Goal: Task Accomplishment & Management: Manage account settings

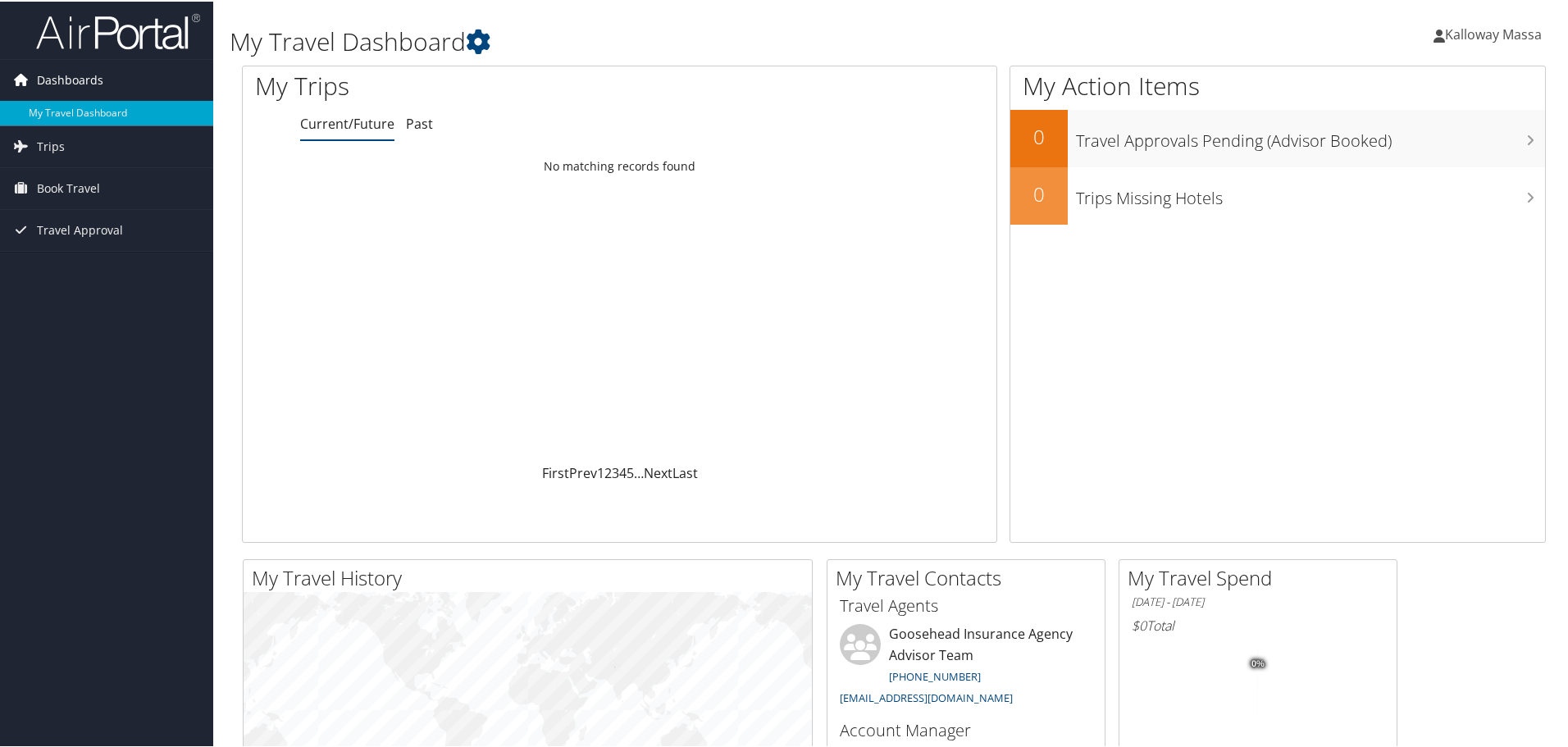
click at [58, 81] on span "Dashboards" at bounding box center [70, 78] width 67 height 41
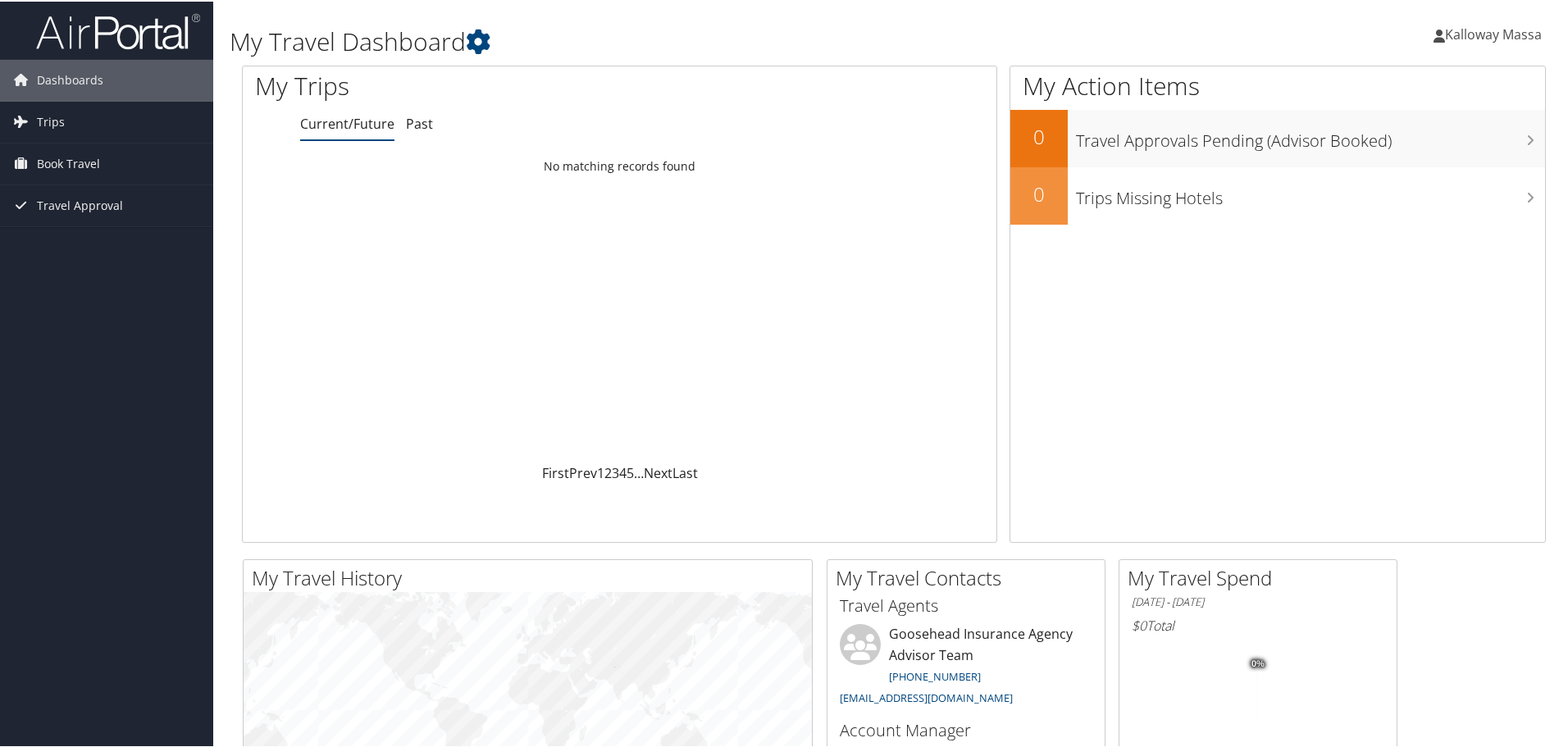
click at [1509, 29] on span "Kalloway Massa" at bounding box center [1493, 32] width 97 height 18
click at [1438, 153] on link "View Travel Profile" at bounding box center [1447, 146] width 183 height 28
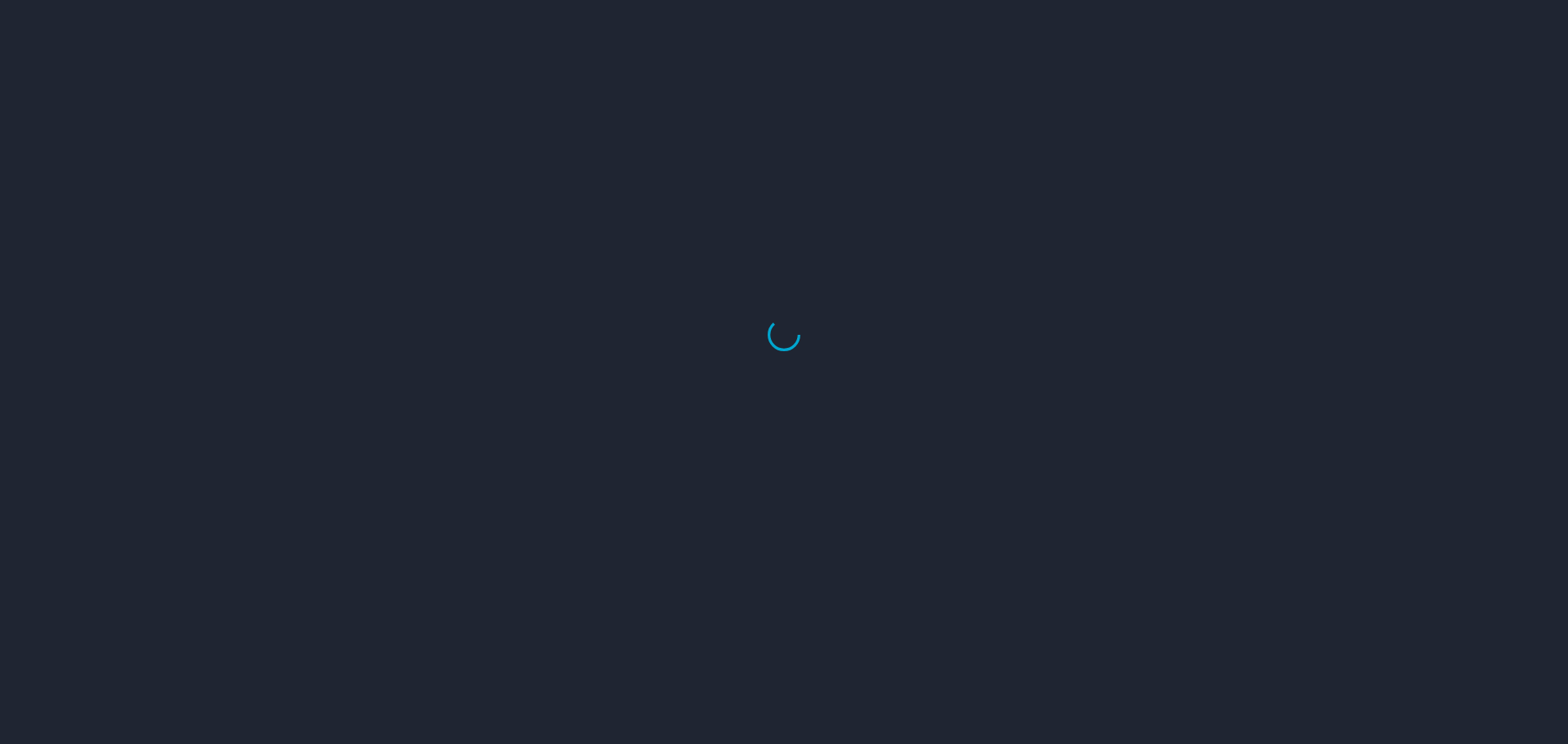
select select "US"
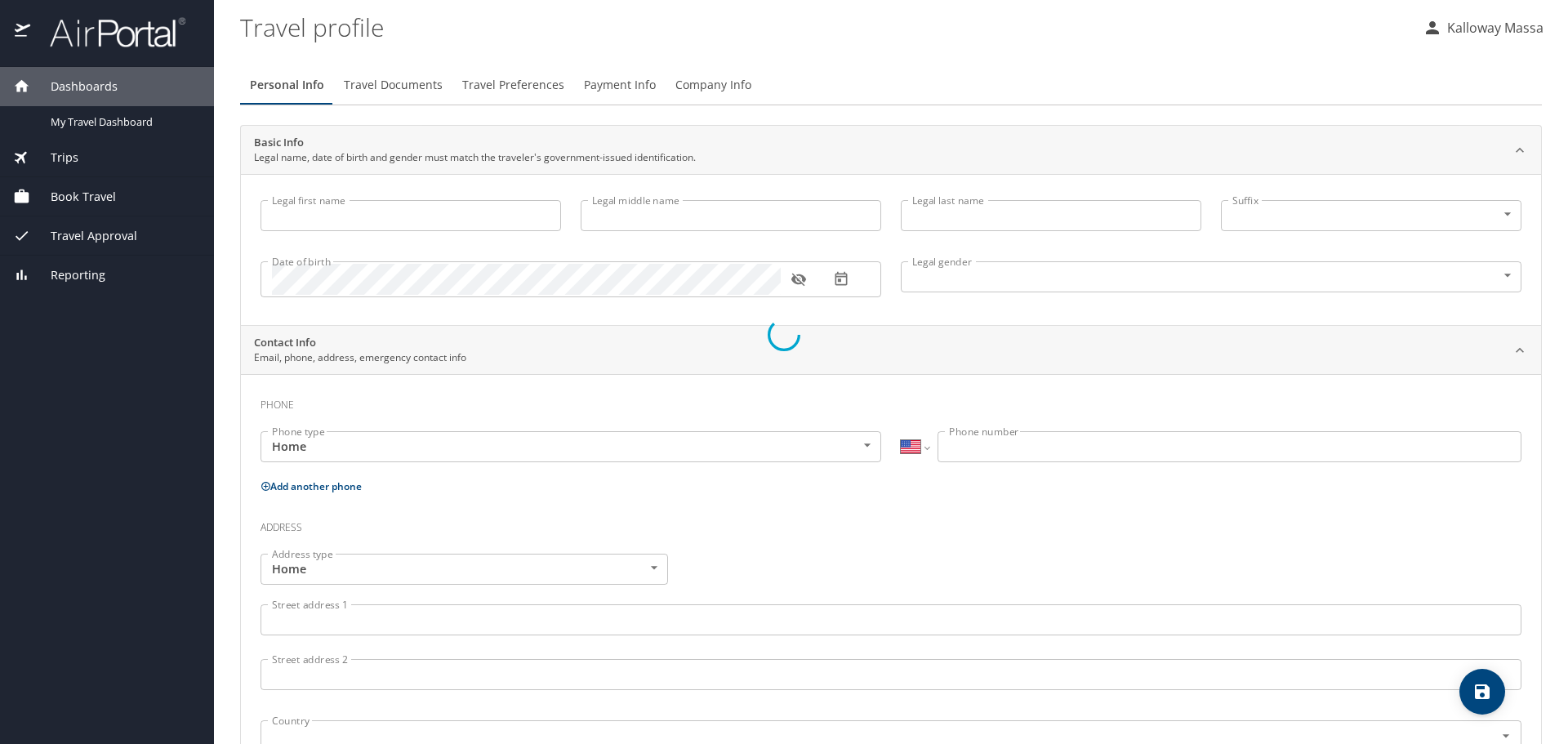
select select "US"
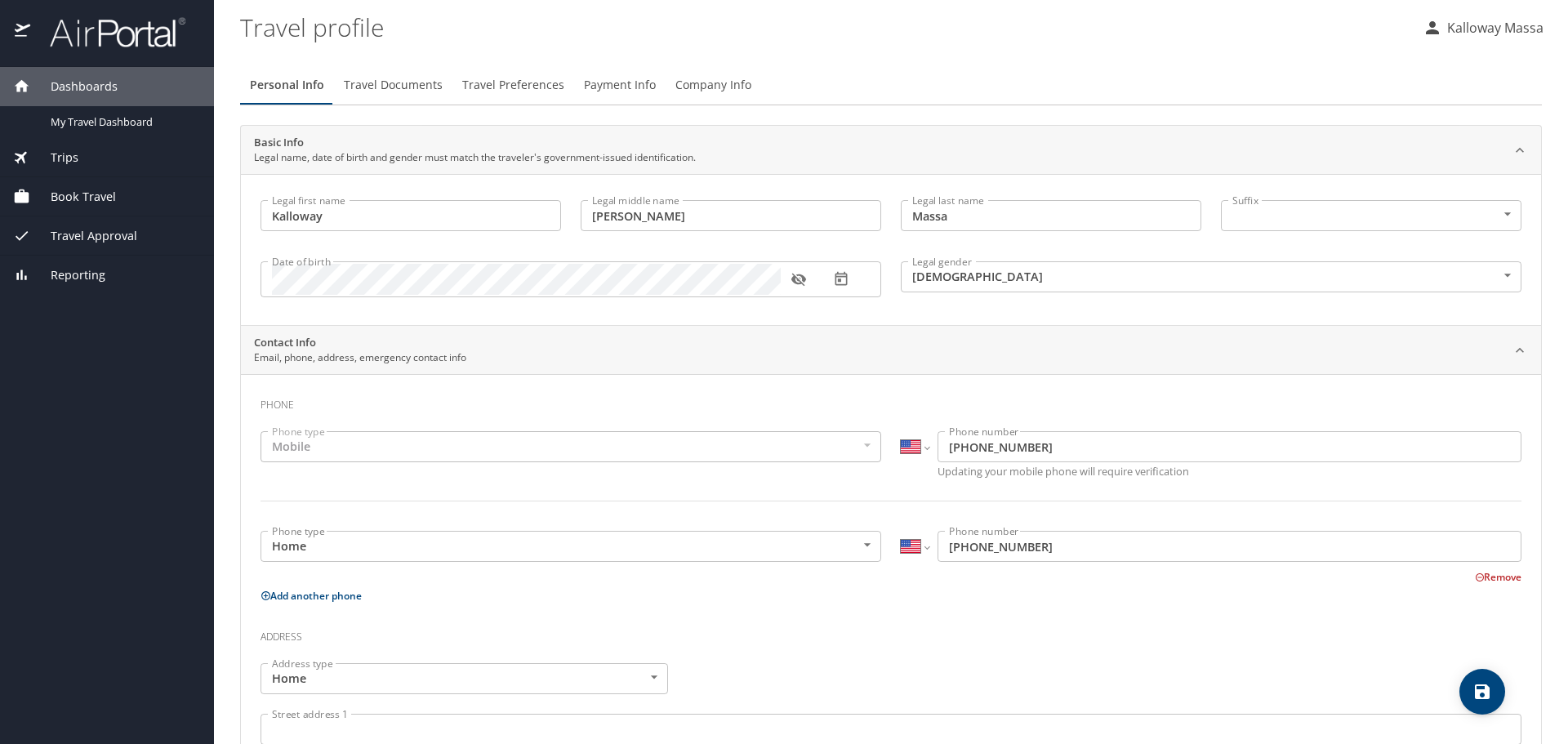
type input "Kalloway"
type input "[PERSON_NAME]"
type input "Massa"
type input "Female"
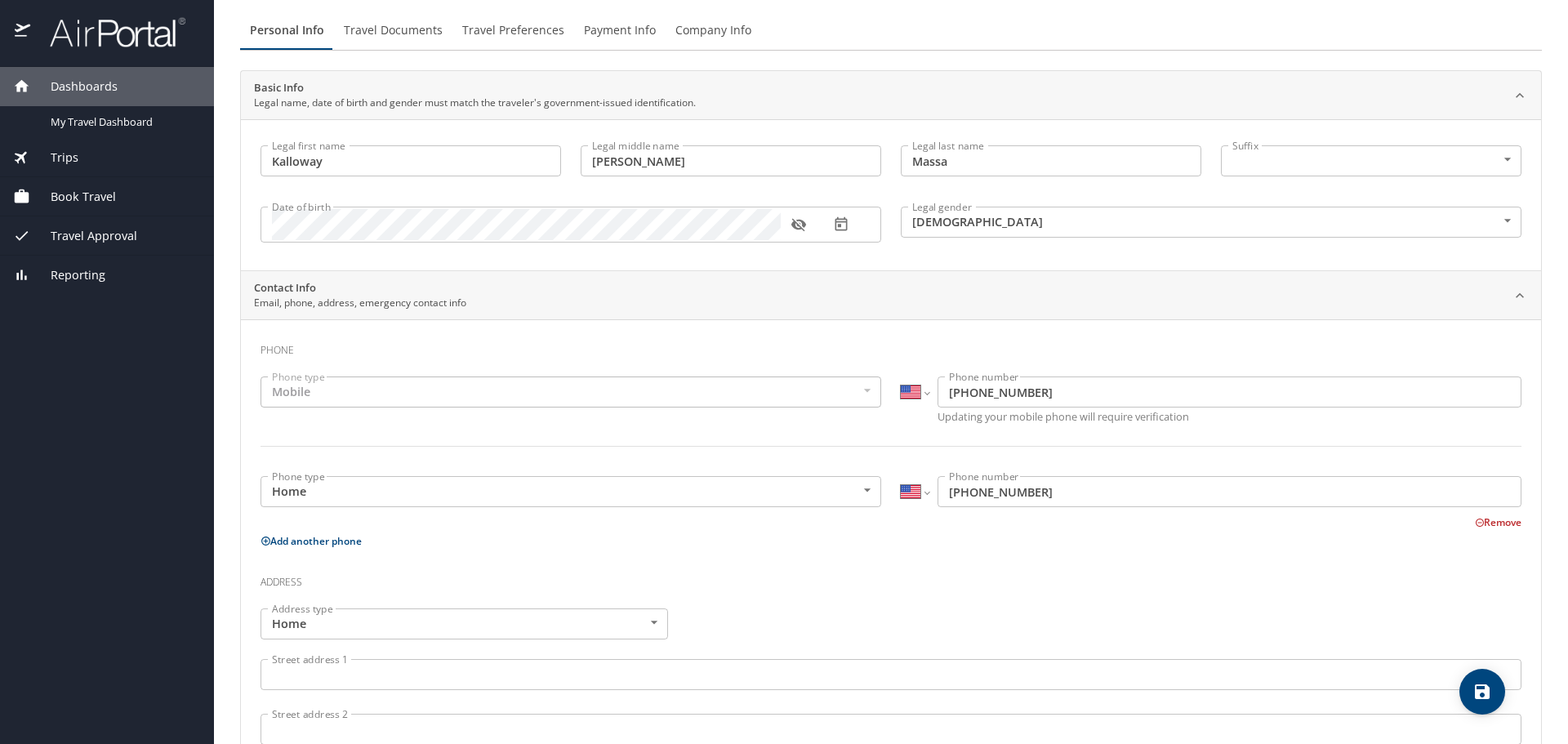
scroll to position [81, 0]
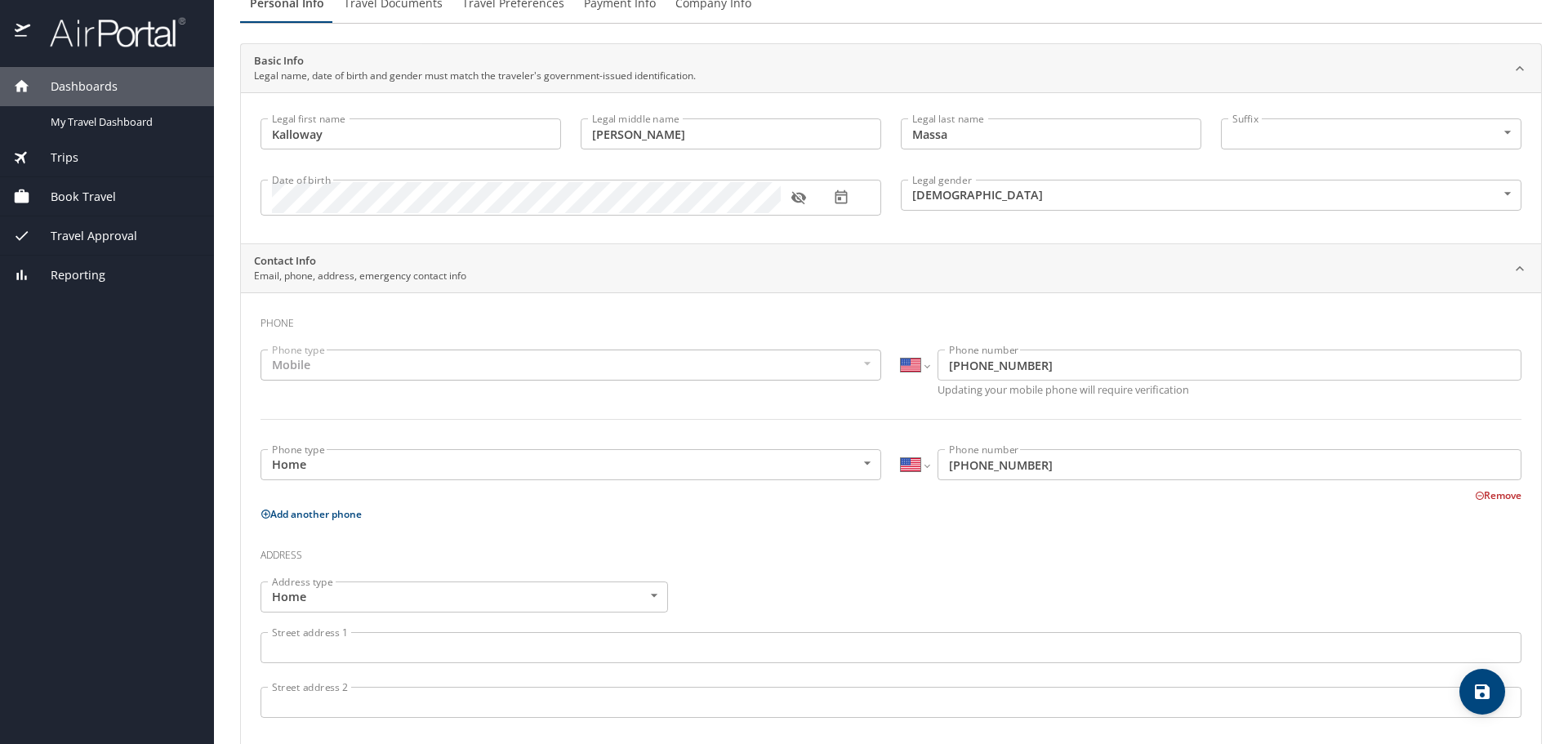
click at [375, 358] on div "Mobile" at bounding box center [570, 365] width 621 height 31
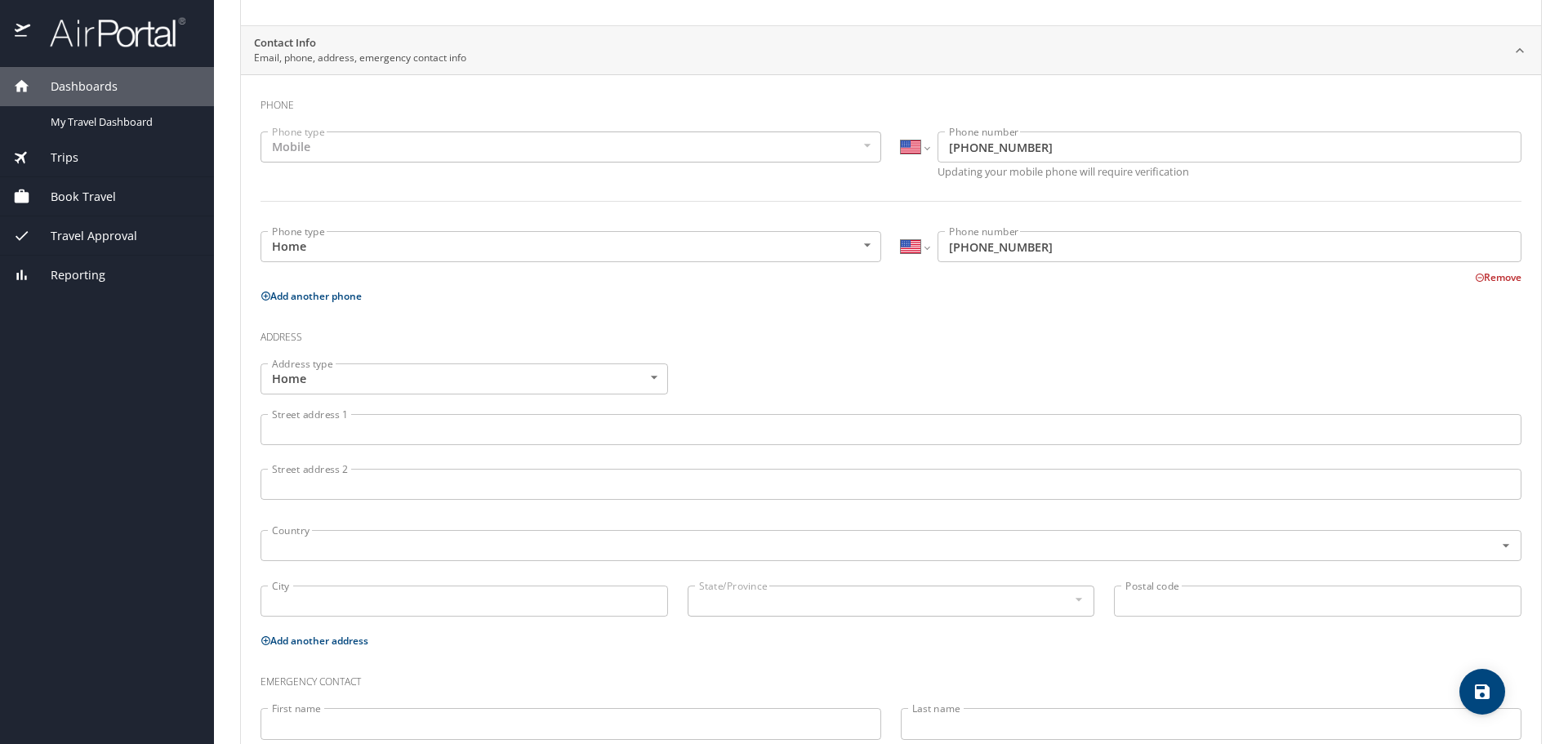
scroll to position [326, 0]
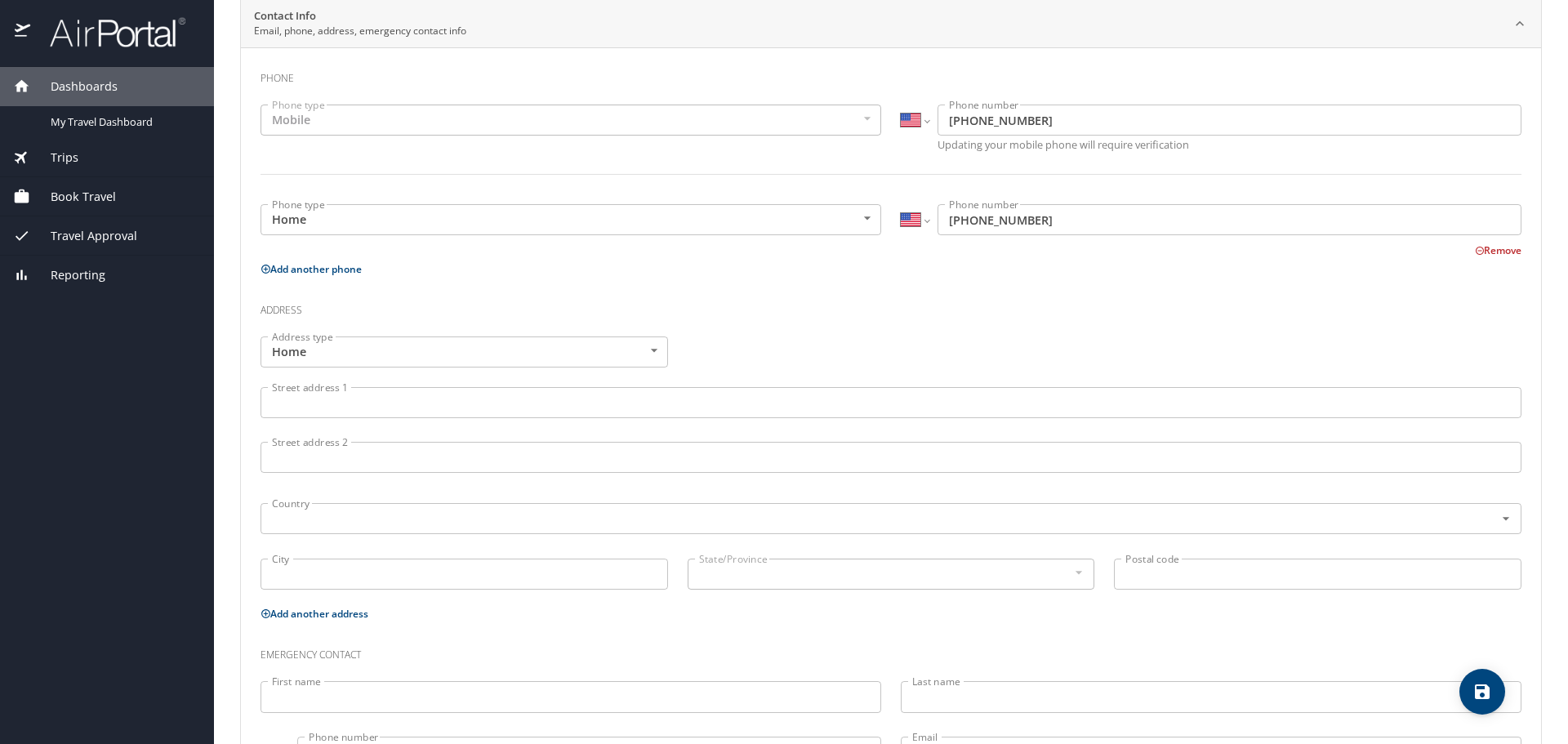
click at [338, 406] on input "Street address 1" at bounding box center [890, 402] width 1261 height 31
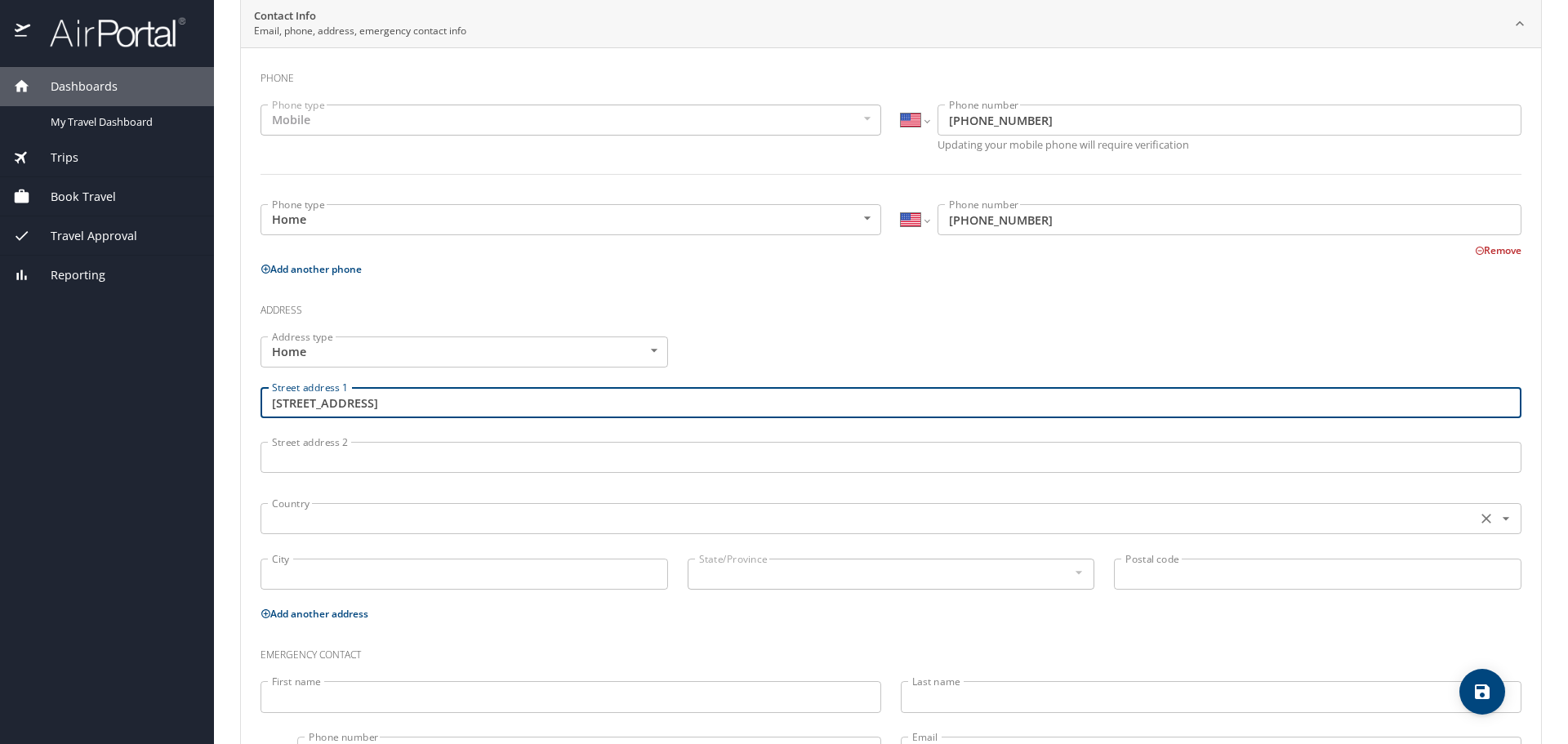
click at [346, 515] on input "text" at bounding box center [867, 518] width 1203 height 21
type input "3444 Brargrove lane"
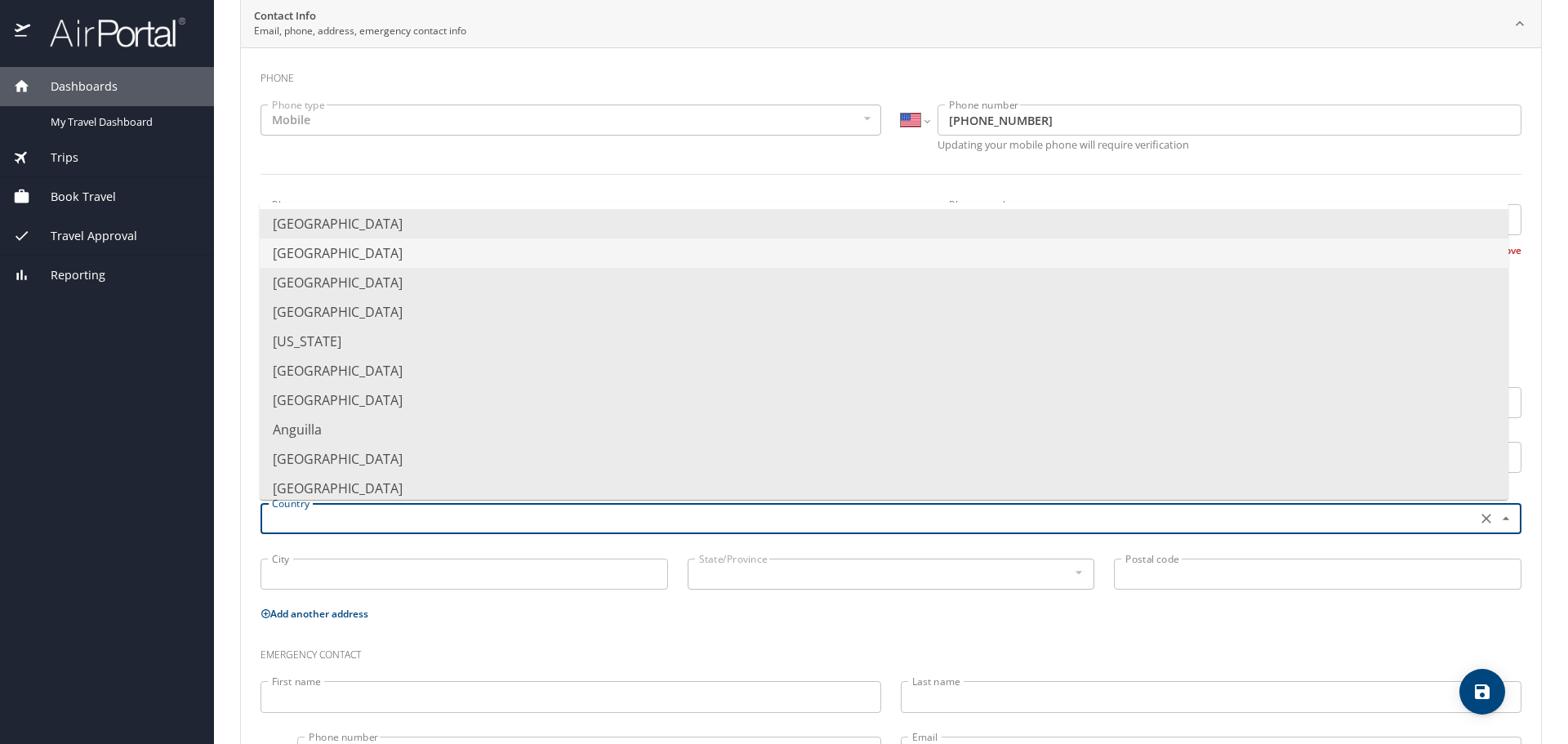
click at [360, 228] on li "United States of America" at bounding box center [884, 223] width 1248 height 29
type input "United States of America"
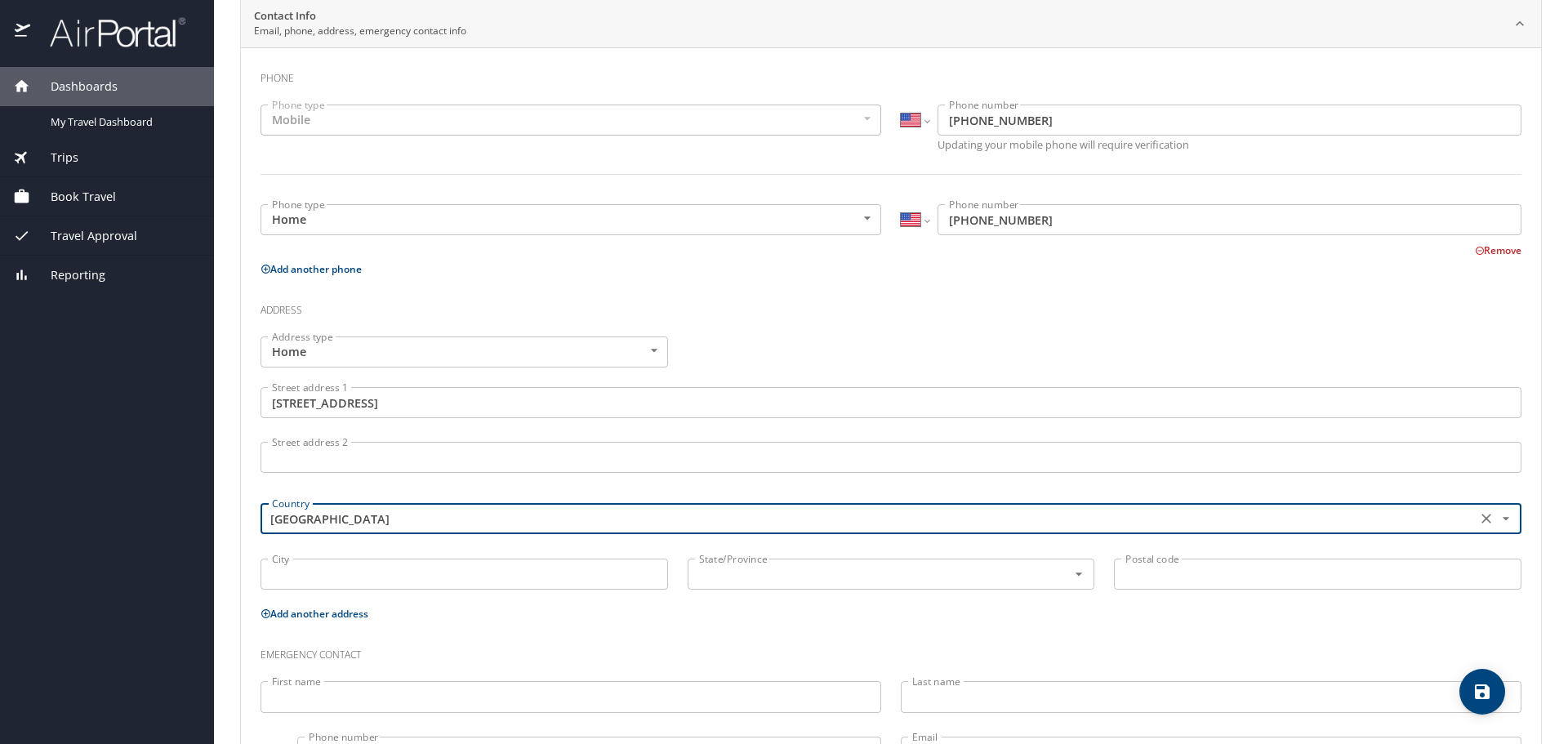
click at [332, 568] on input "City" at bounding box center [464, 574] width 408 height 31
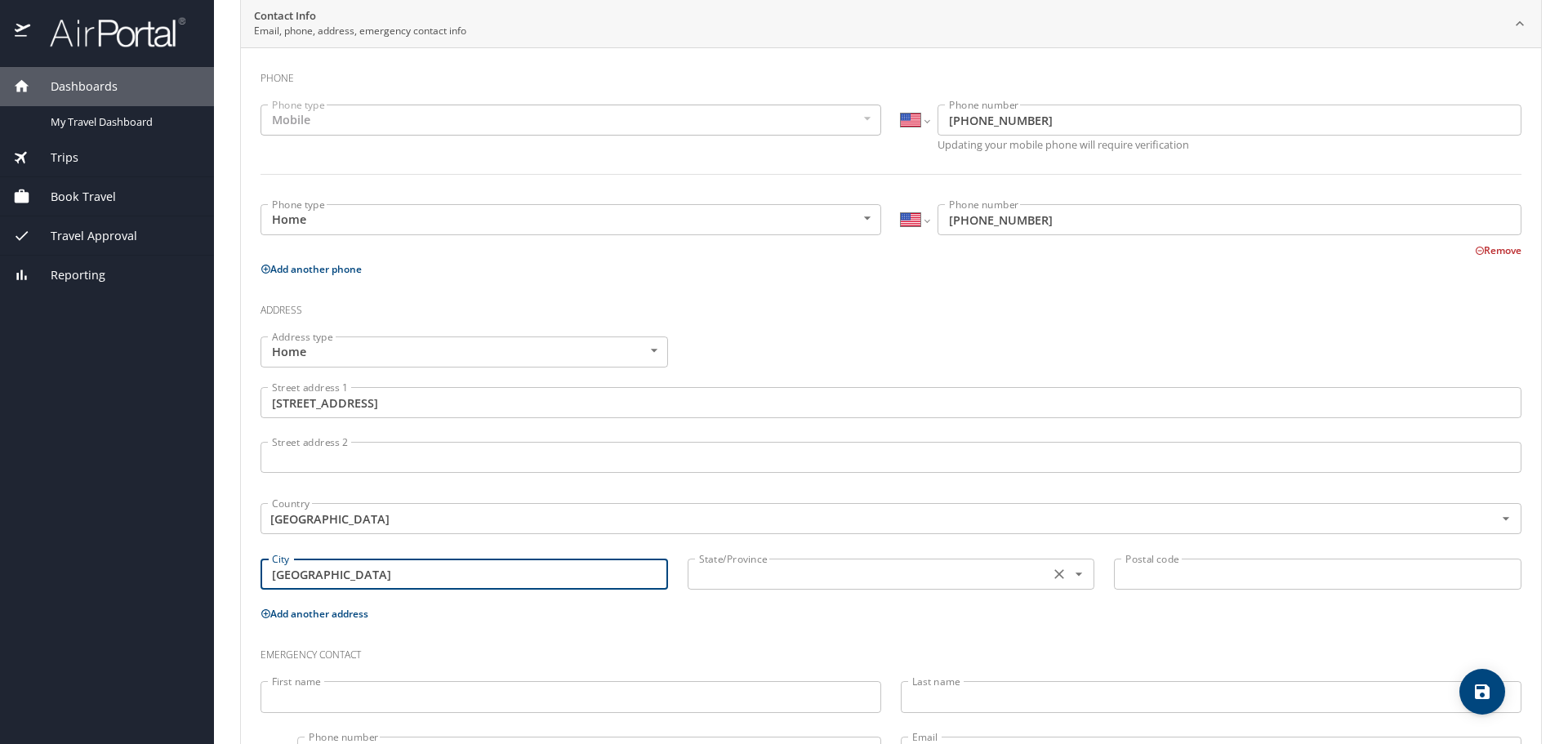
type input "Dallas"
click at [809, 572] on input "text" at bounding box center [867, 574] width 350 height 21
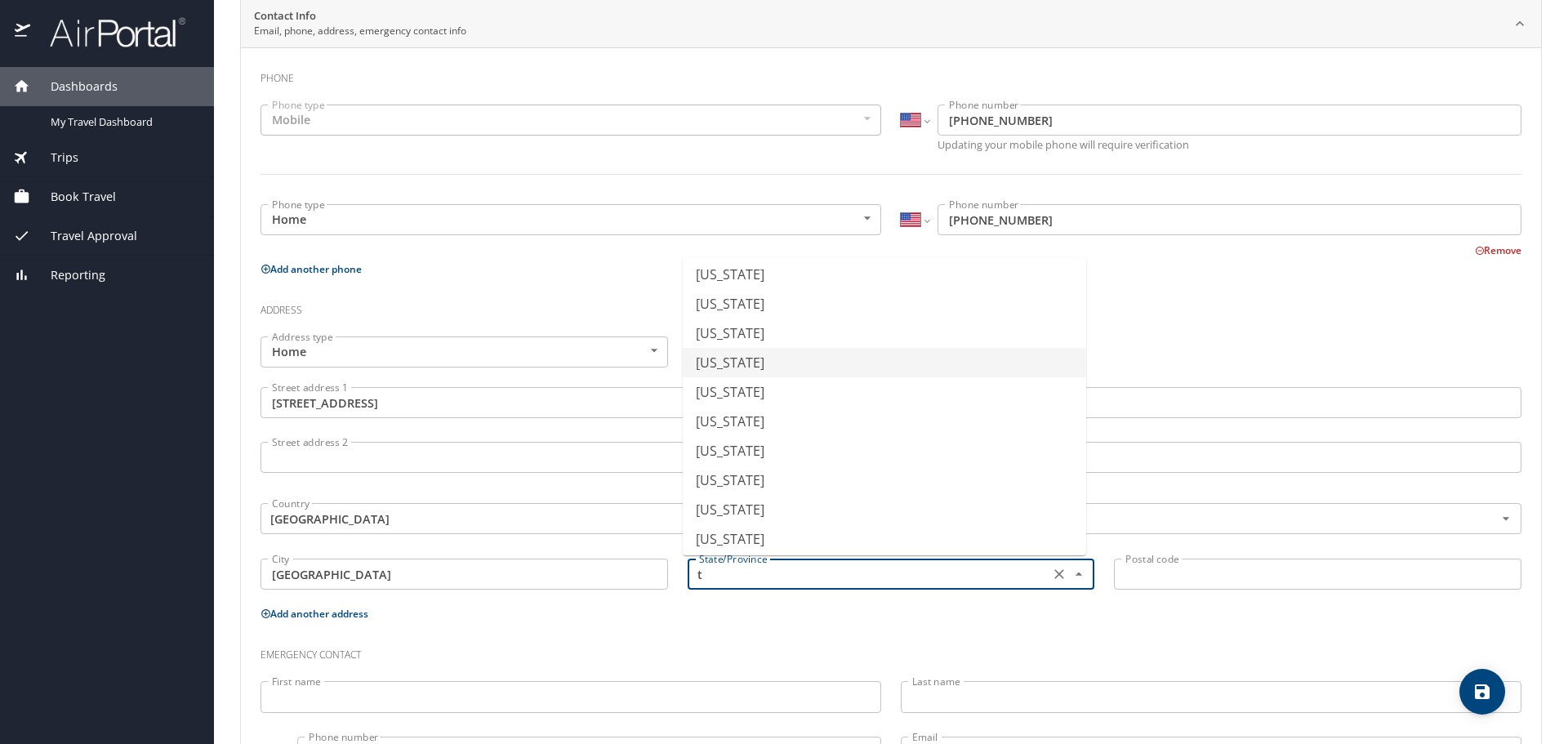
scroll to position [186, 0]
click at [744, 408] on li "Texas" at bounding box center [884, 416] width 404 height 29
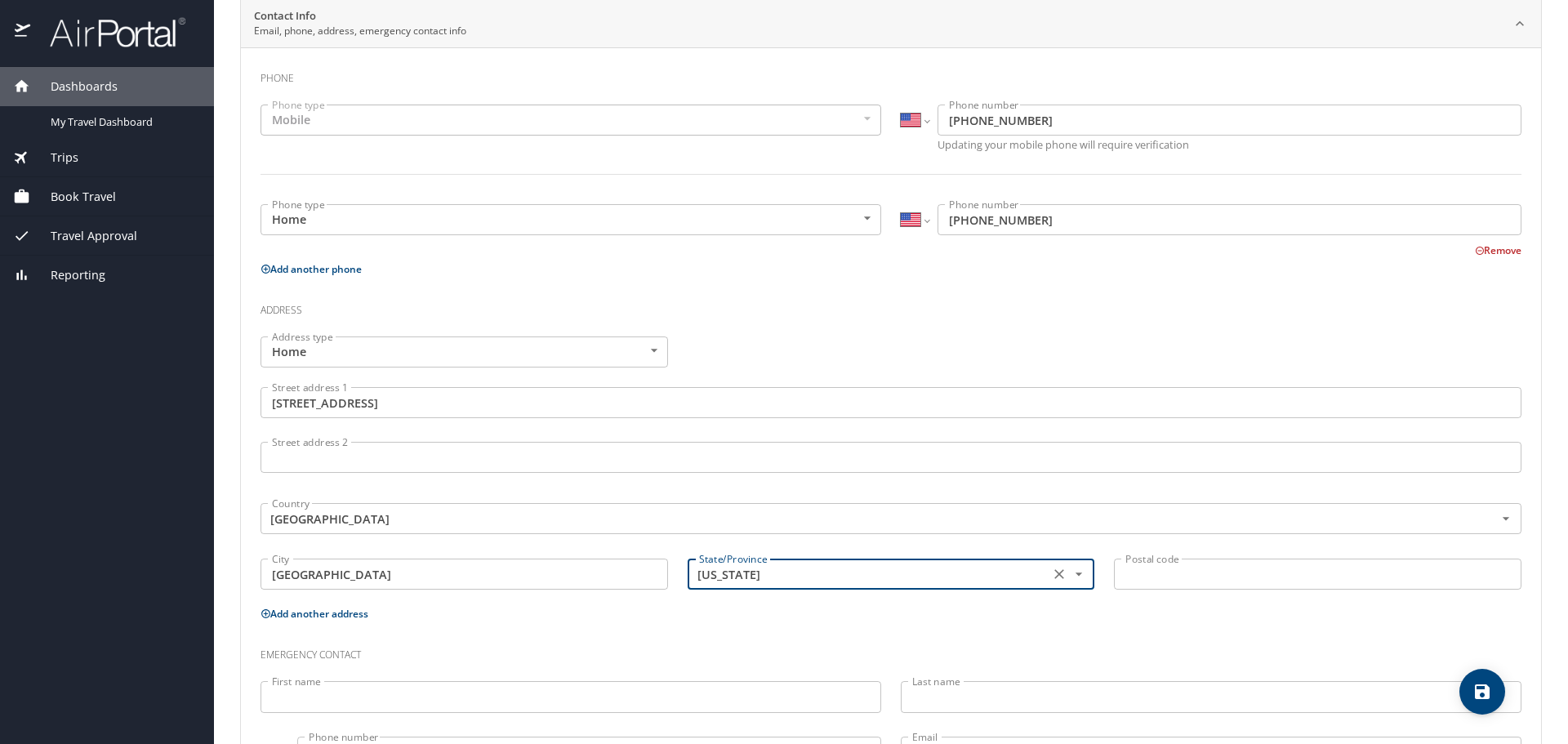
type input "Texas"
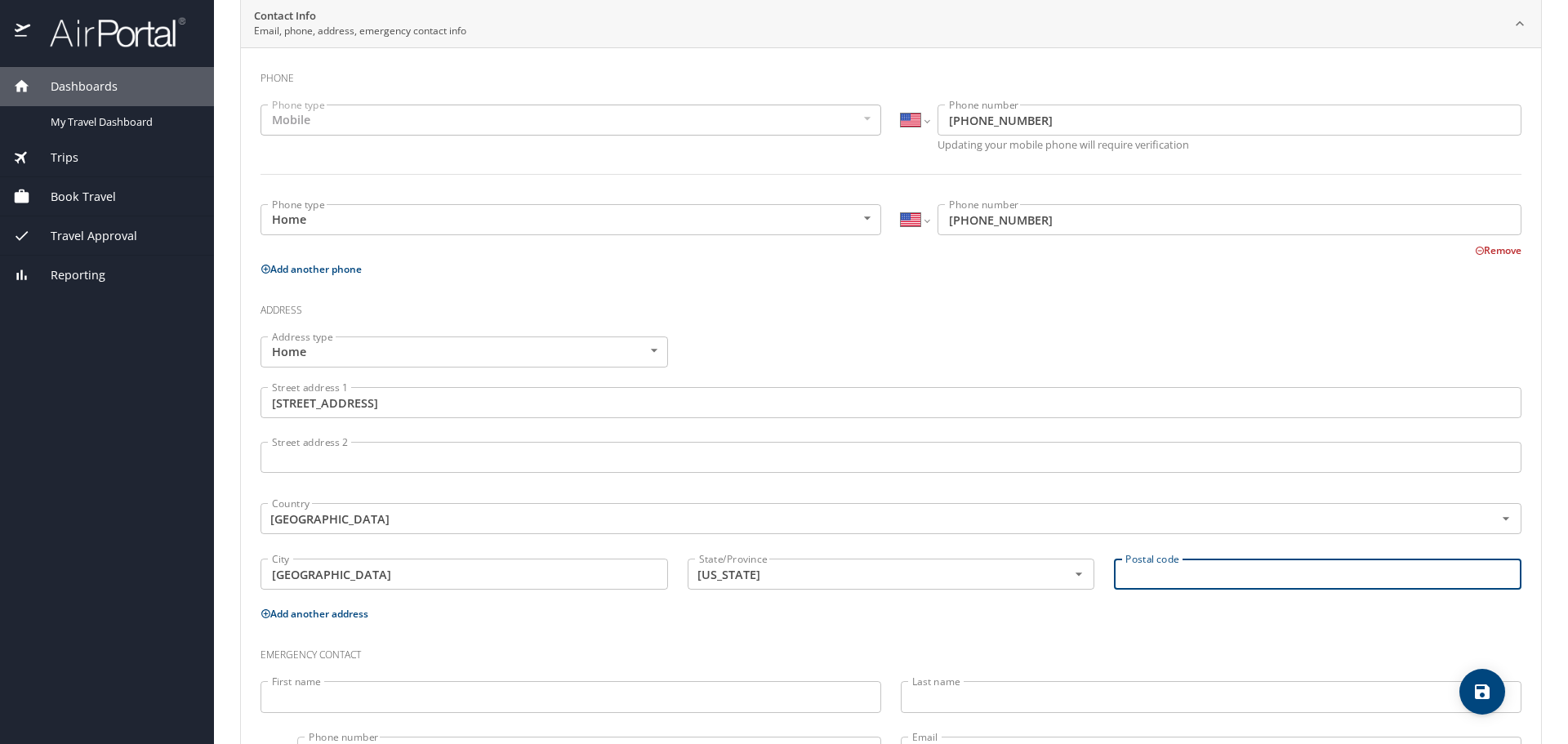
click at [1143, 569] on input "Postal code" at bounding box center [1318, 574] width 408 height 31
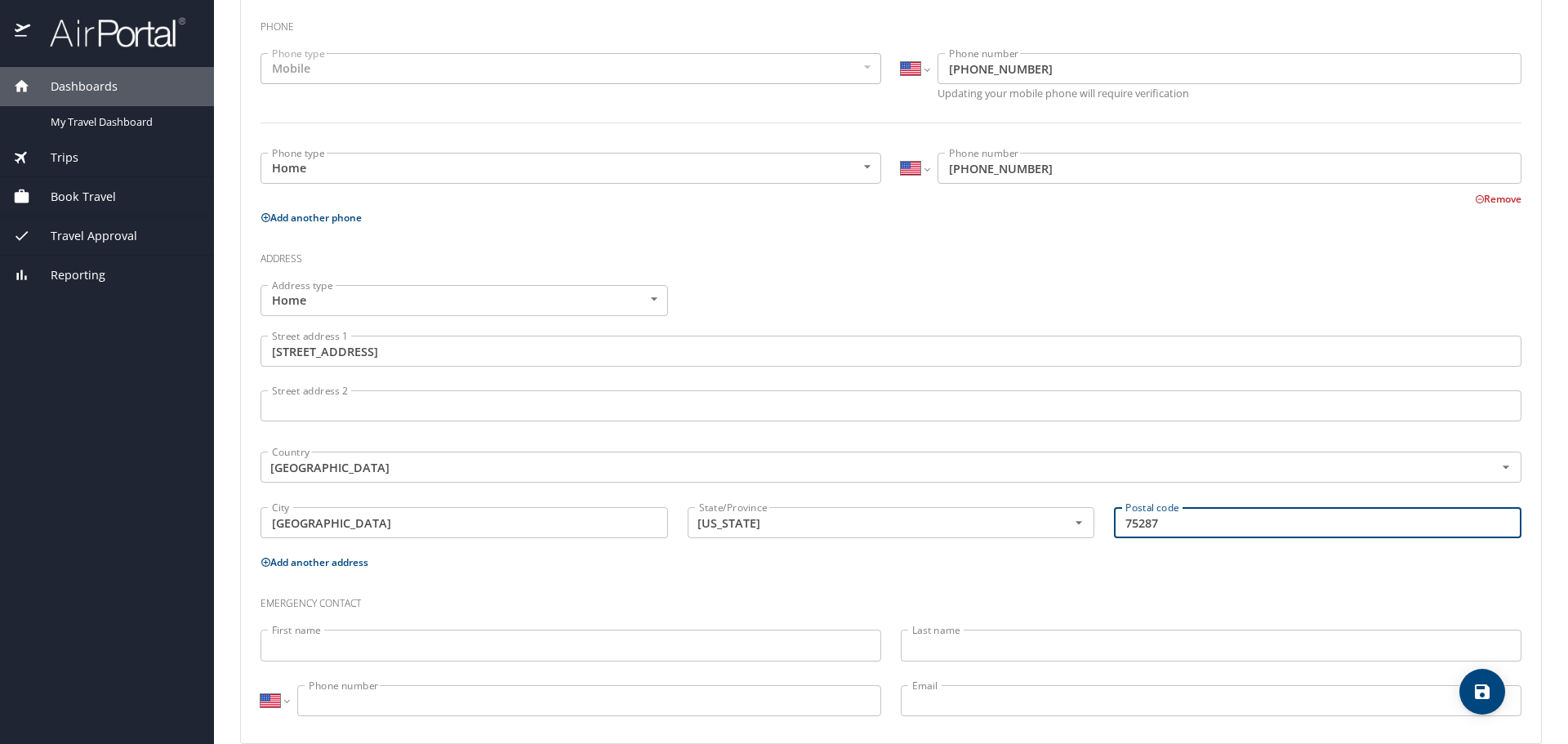
scroll to position [404, 0]
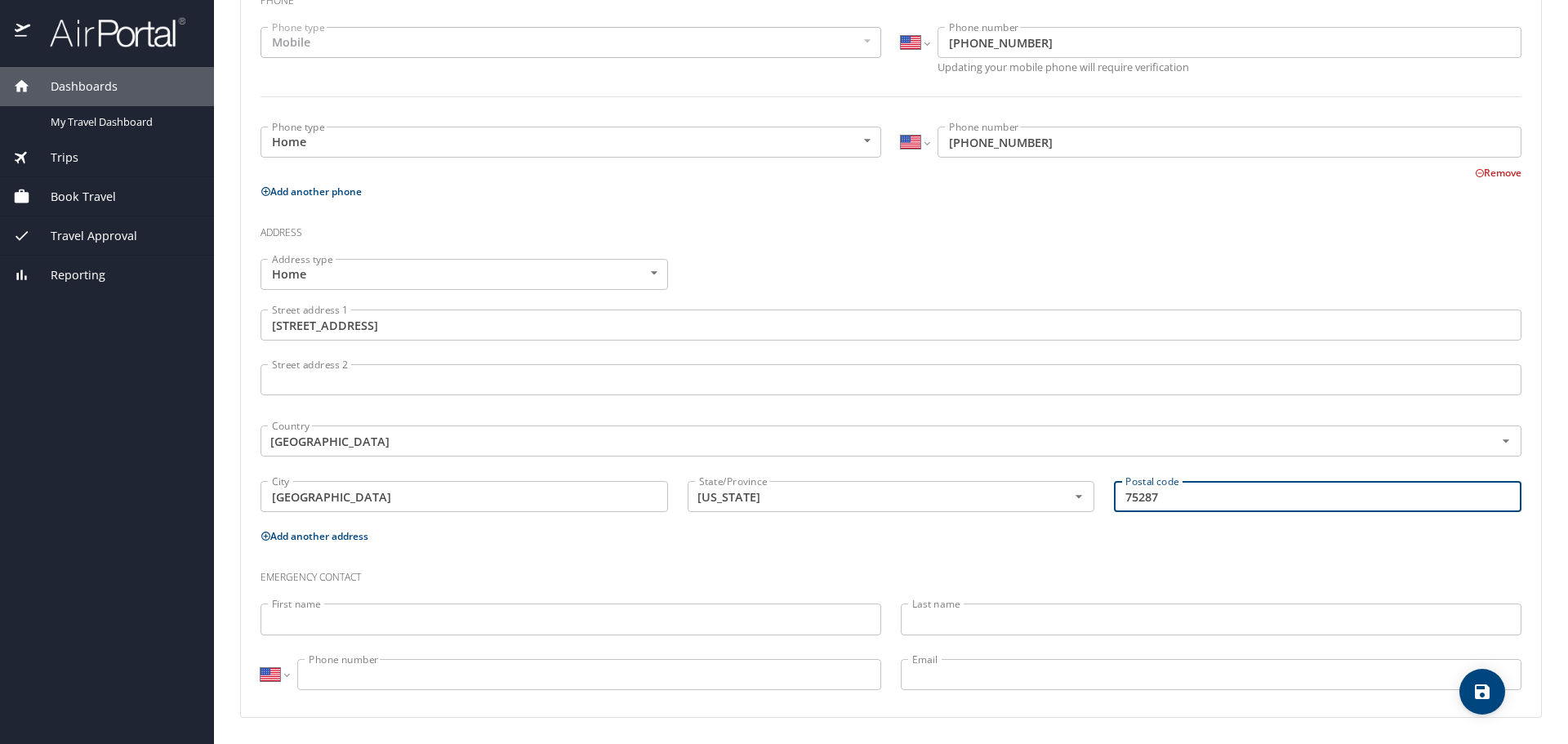
type input "75287"
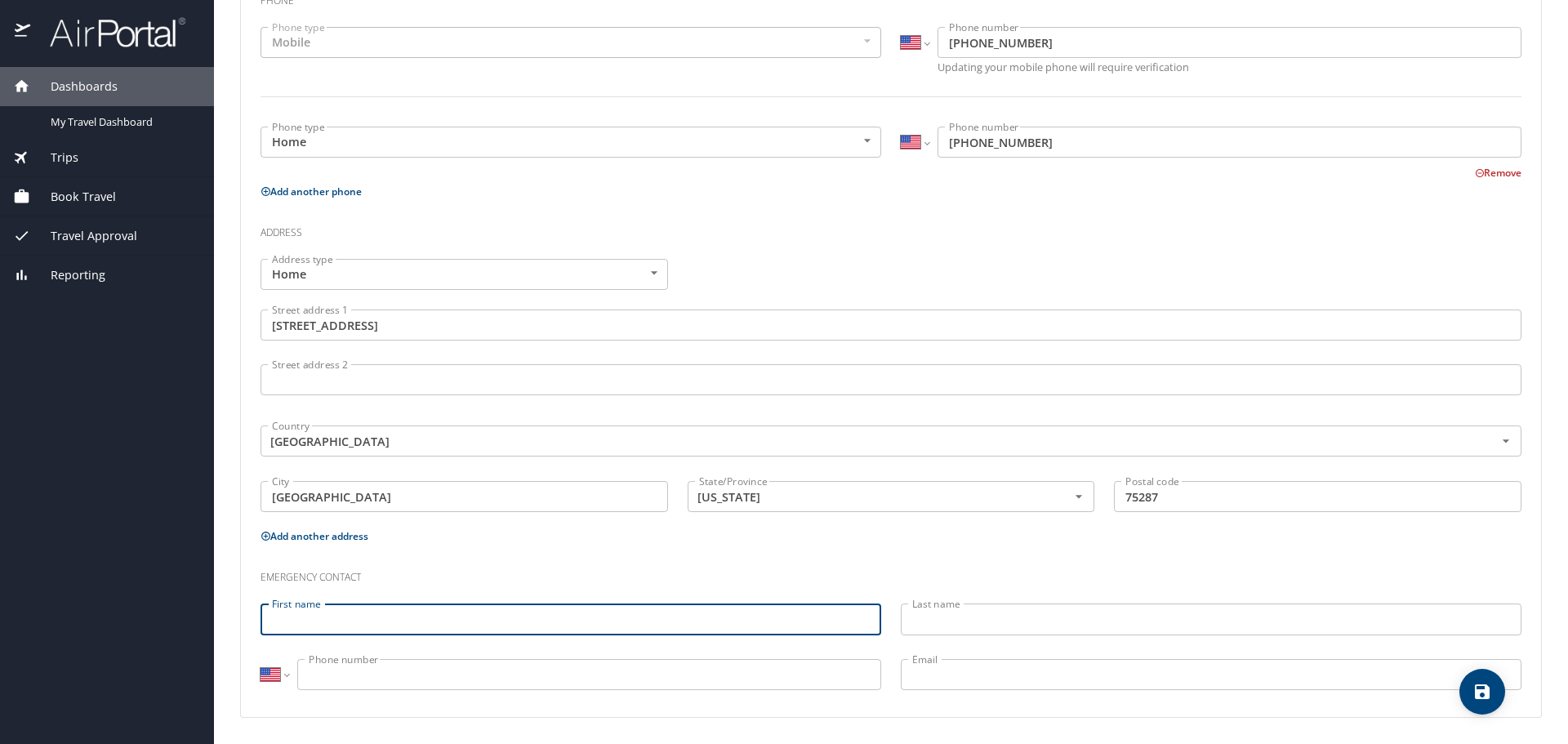
click at [342, 623] on input "First name" at bounding box center [570, 618] width 621 height 31
type input "Bobby"
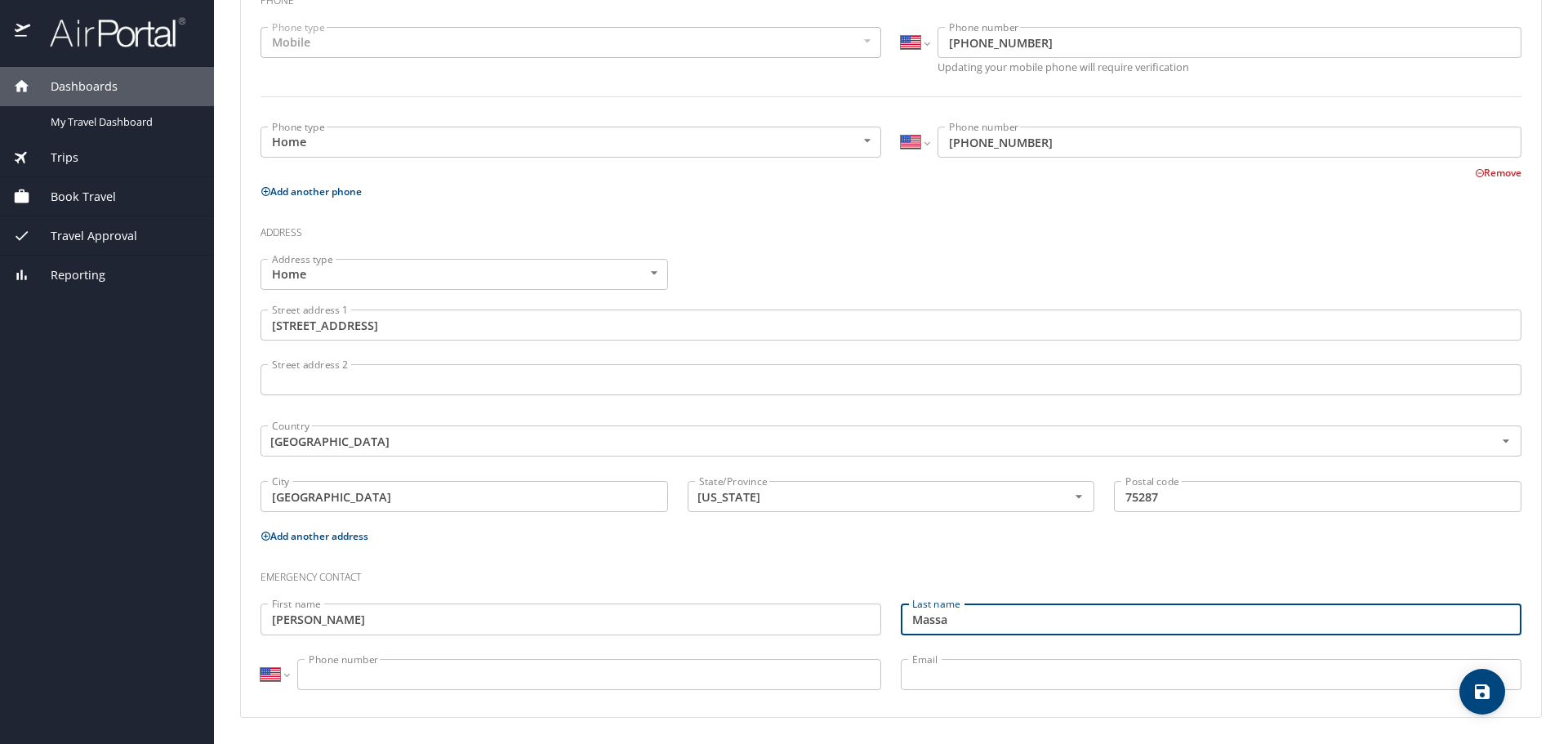
type input "Massa"
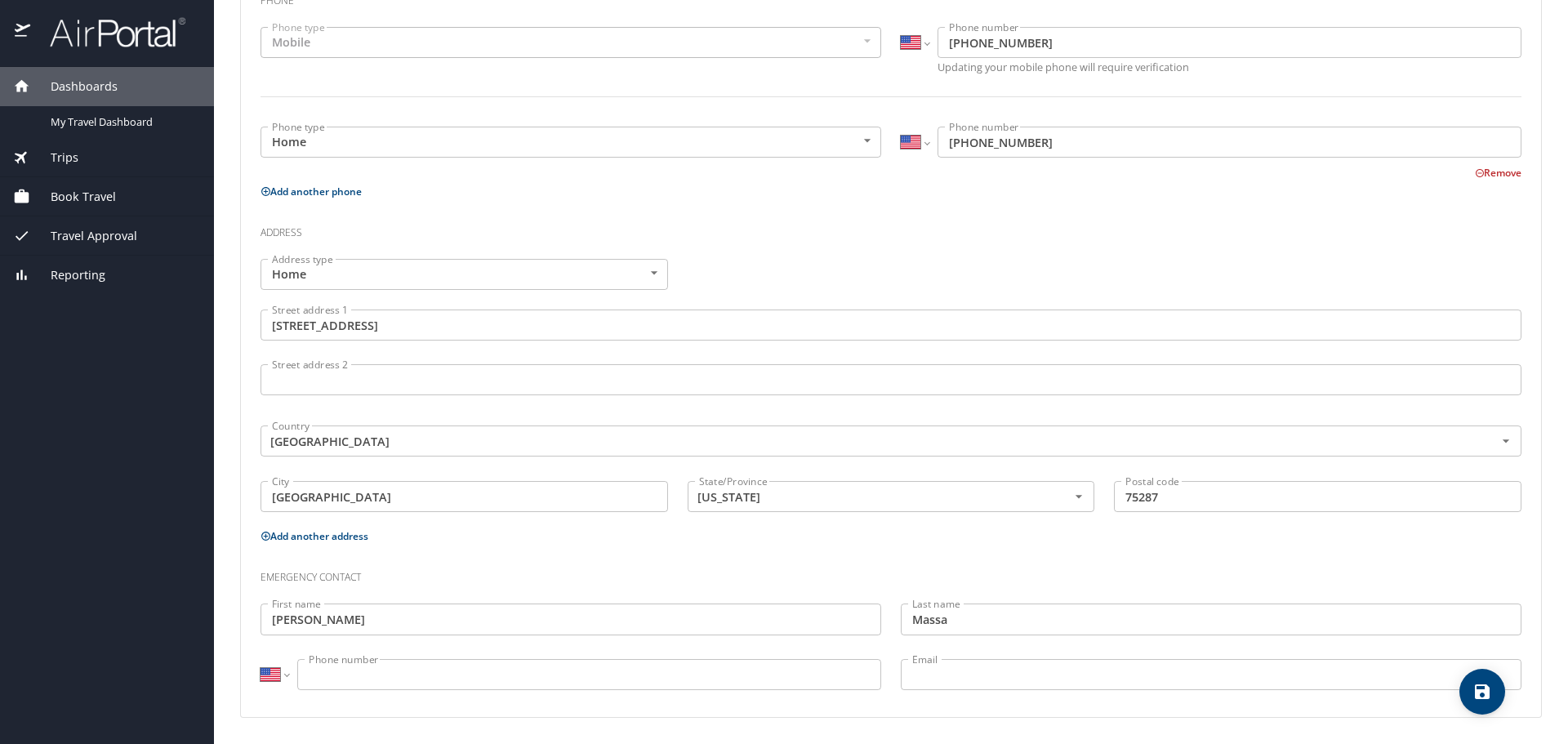
click at [407, 689] on input "Phone number" at bounding box center [589, 674] width 584 height 31
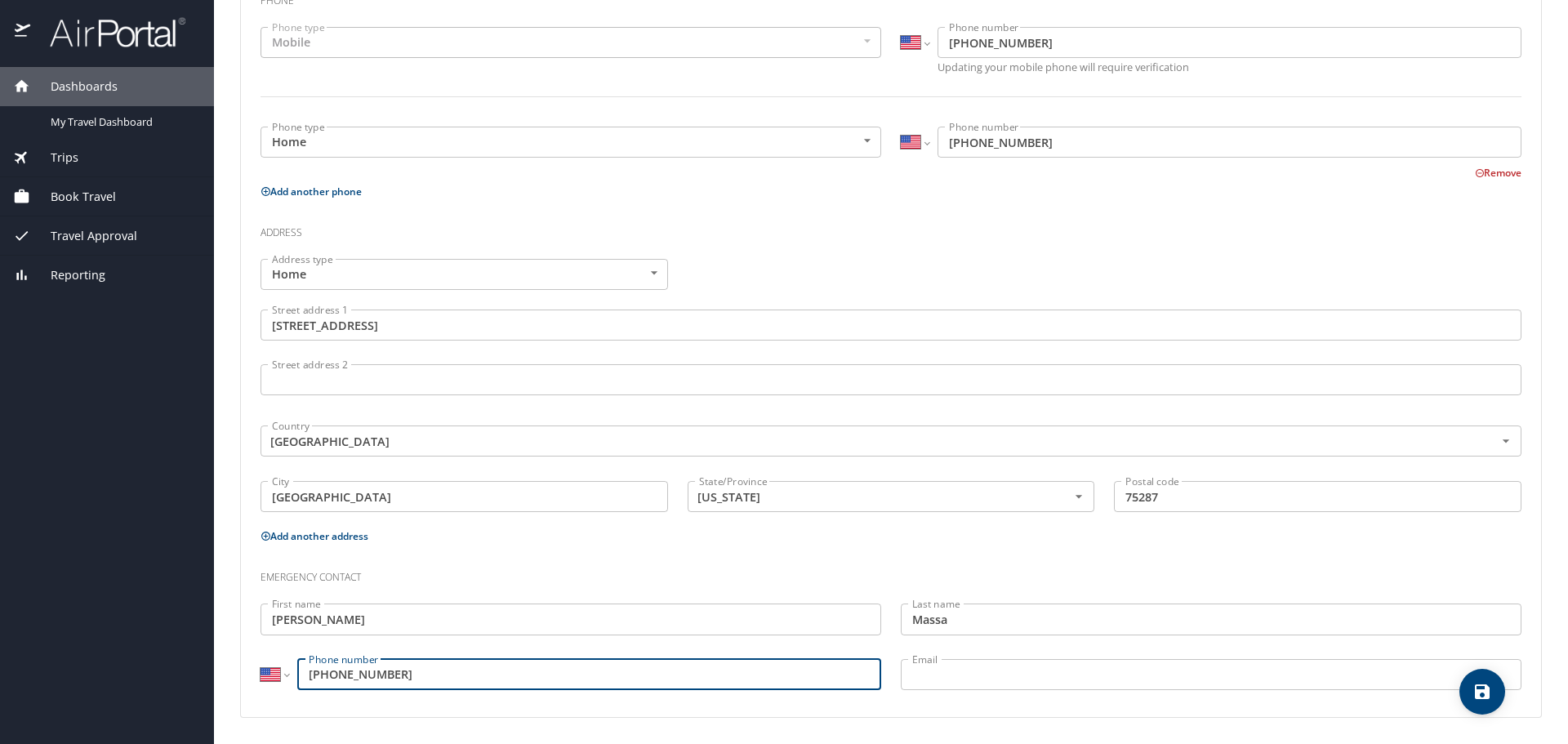
type input "(972) 841-3771"
click at [1116, 687] on input "Email" at bounding box center [1211, 674] width 621 height 31
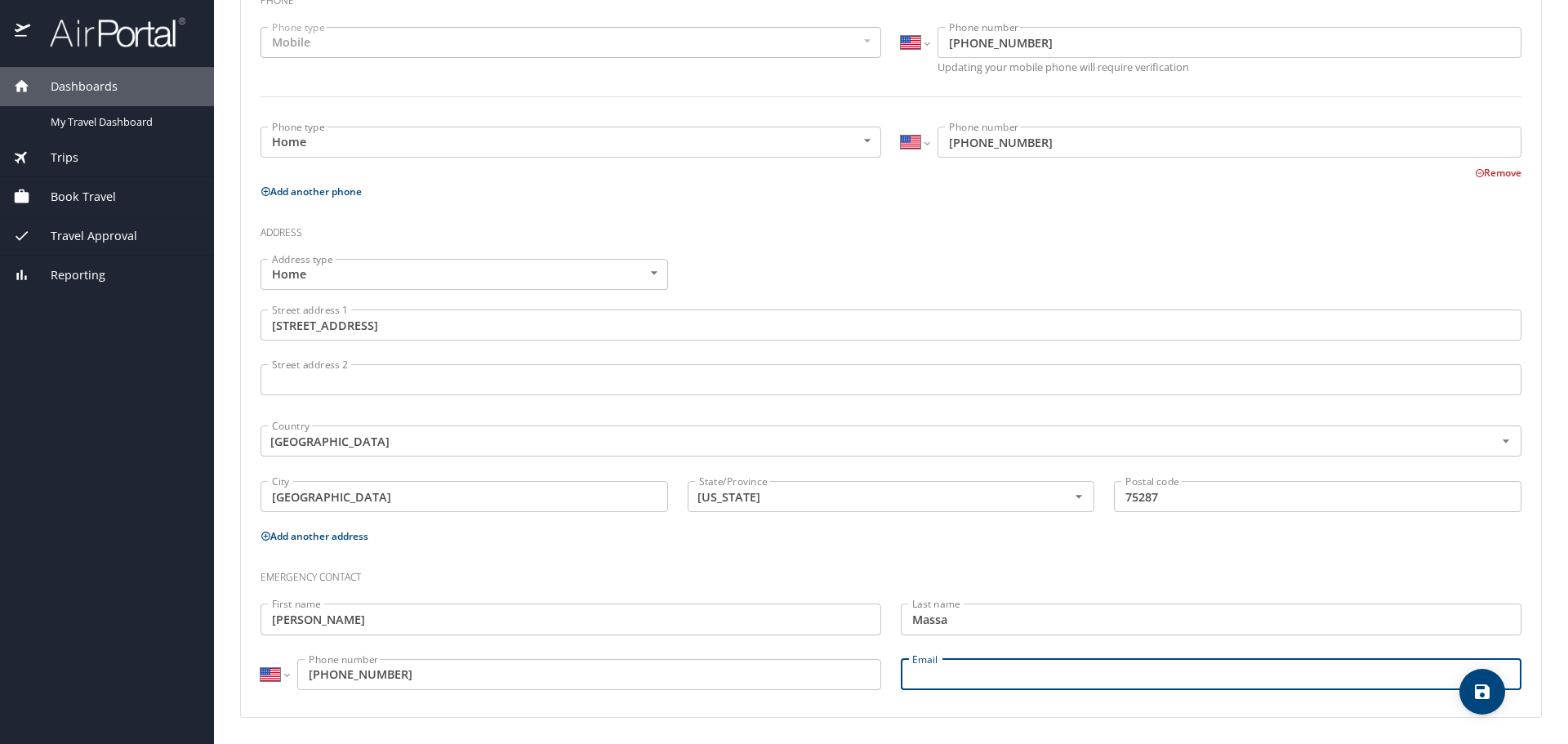
click at [1481, 691] on icon "save" at bounding box center [1482, 692] width 15 height 15
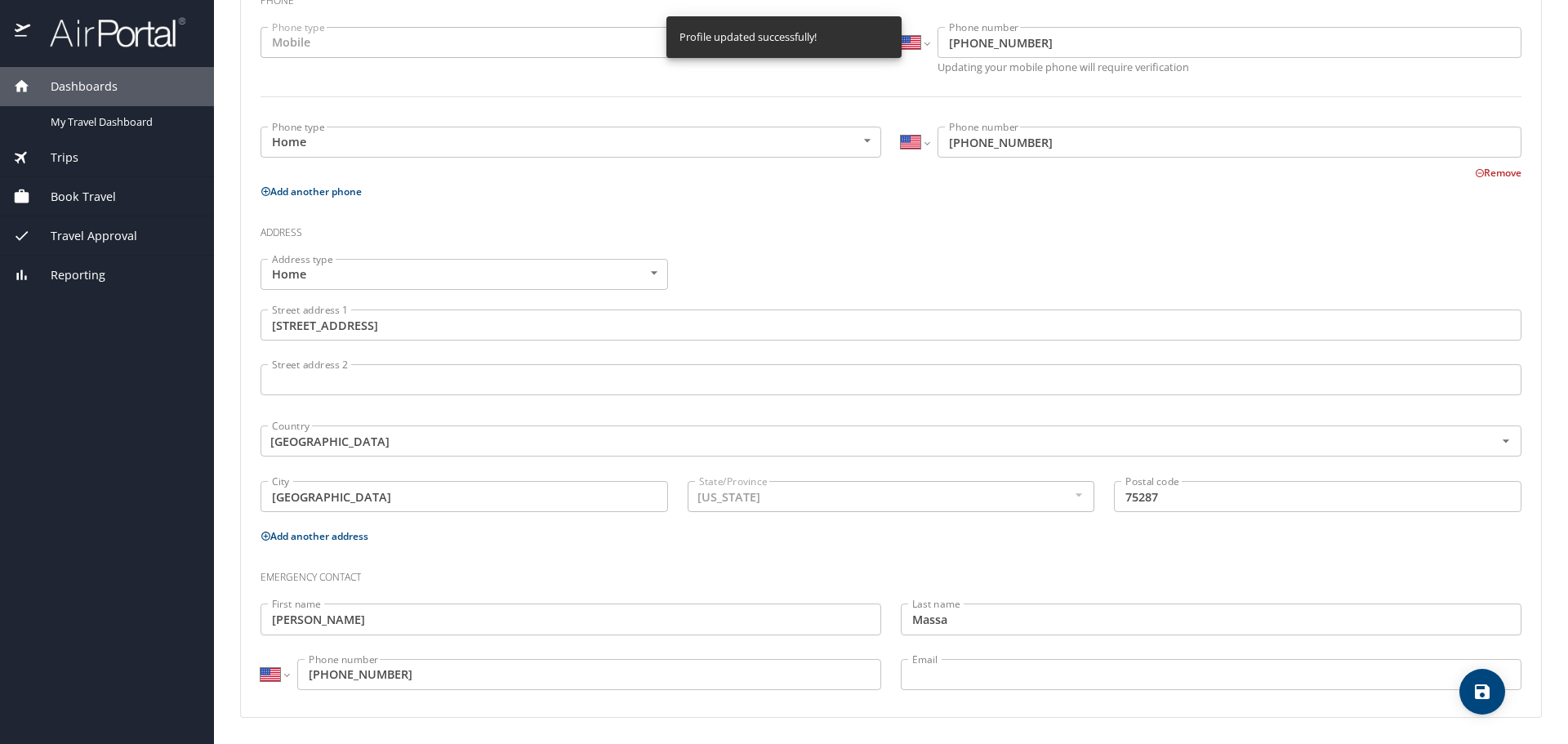
select select "US"
click at [96, 149] on div "Trips" at bounding box center [107, 157] width 188 height 18
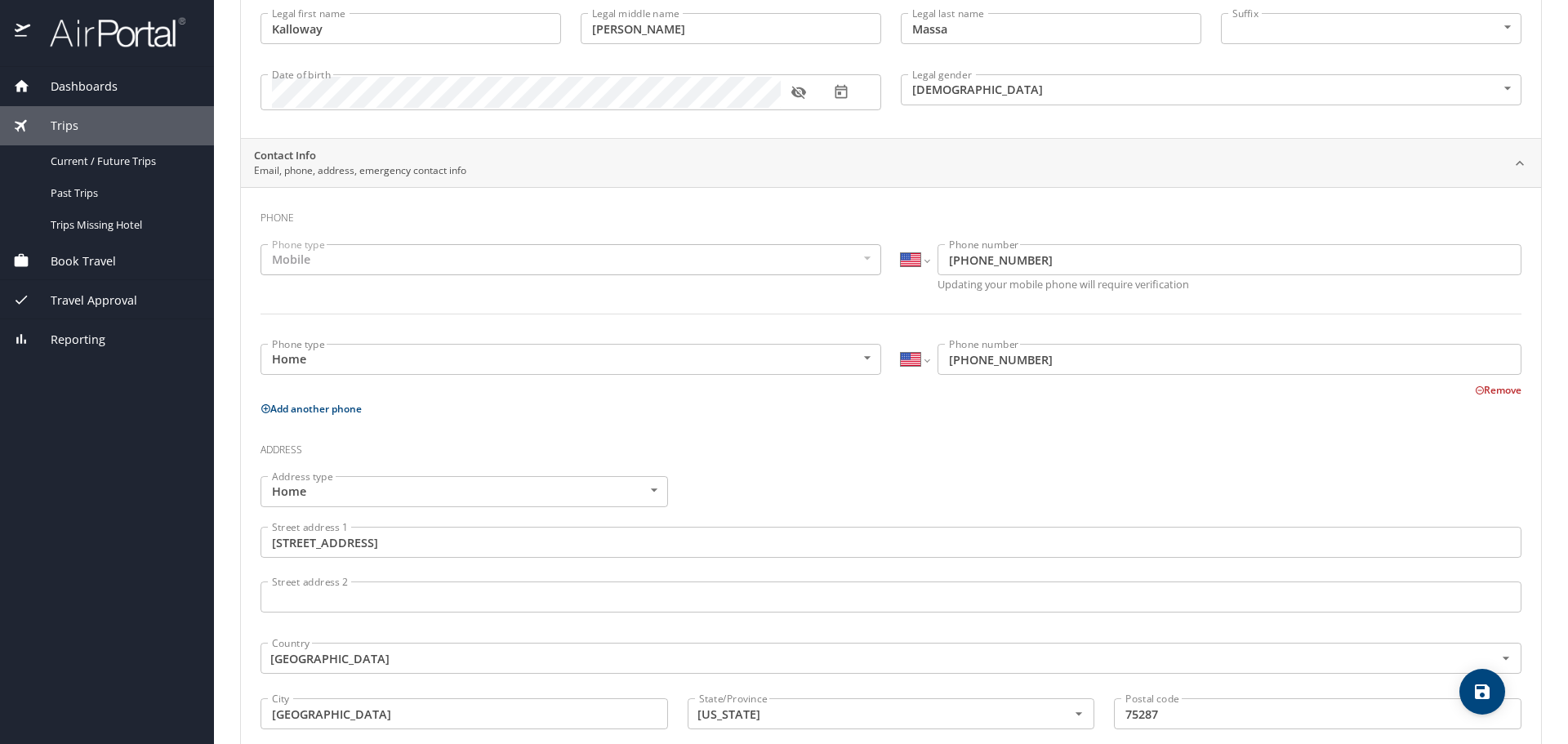
scroll to position [0, 0]
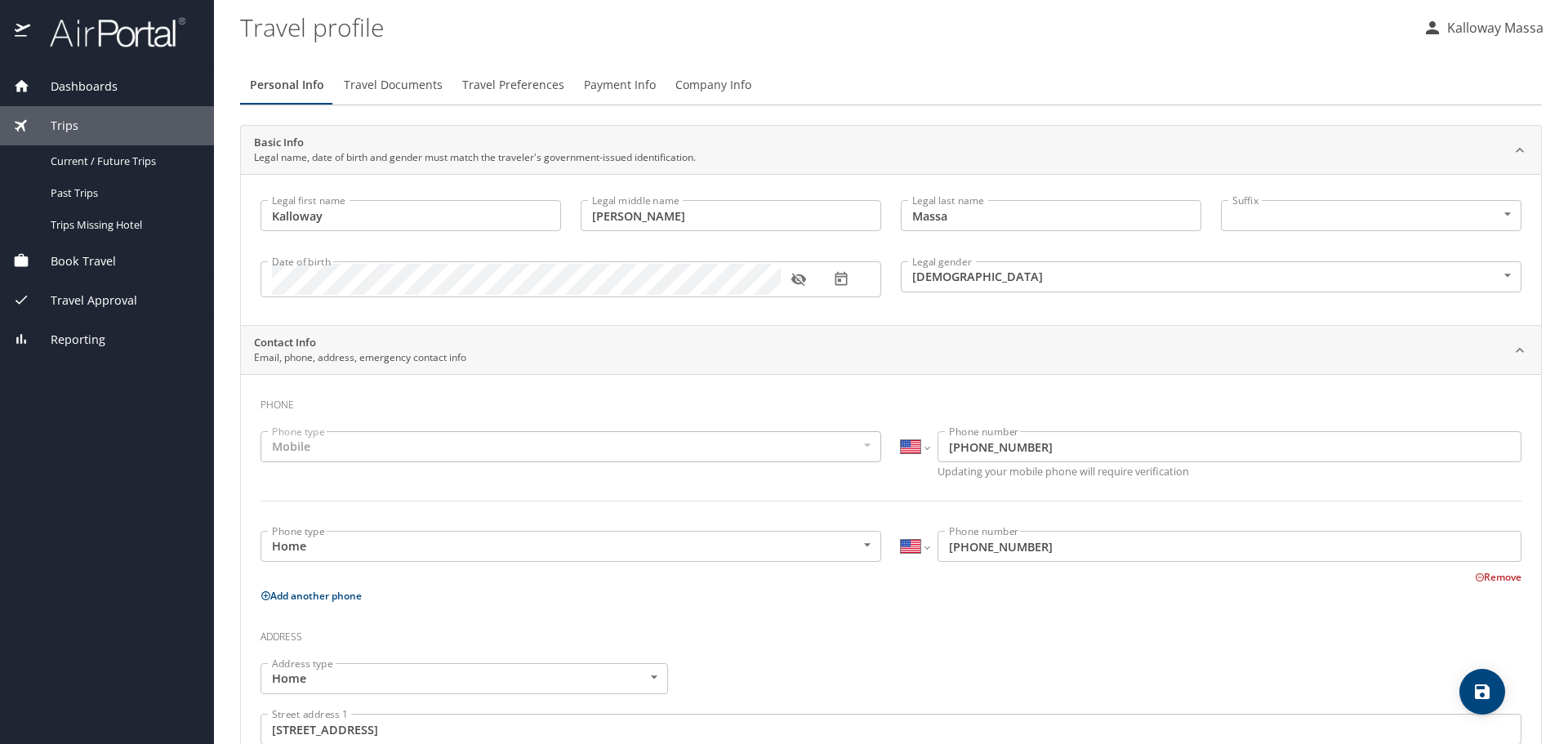
click at [1478, 28] on p "Kalloway Massa" at bounding box center [1492, 27] width 102 height 19
click at [1456, 122] on li "View travel profile" at bounding box center [1472, 122] width 167 height 29
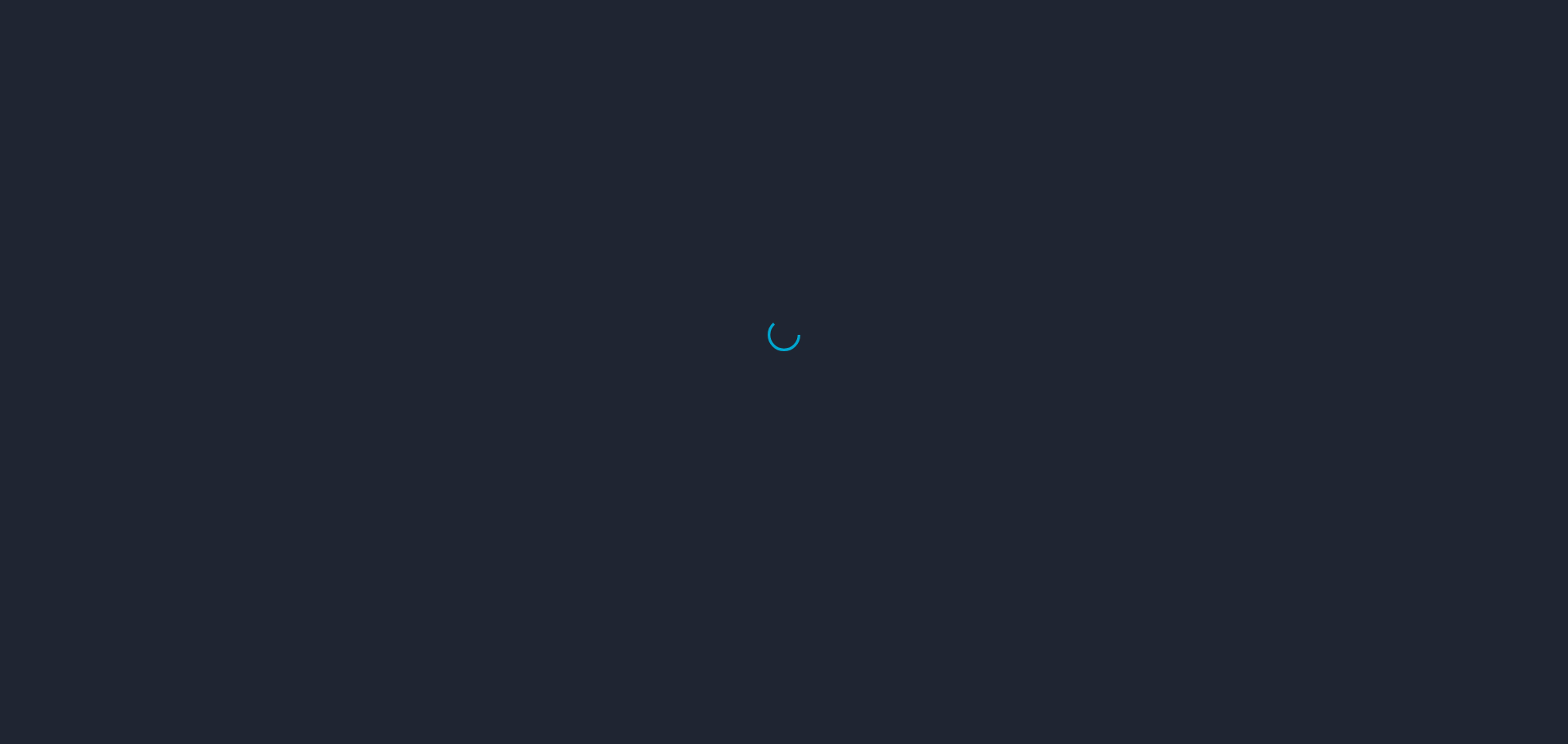
select select "US"
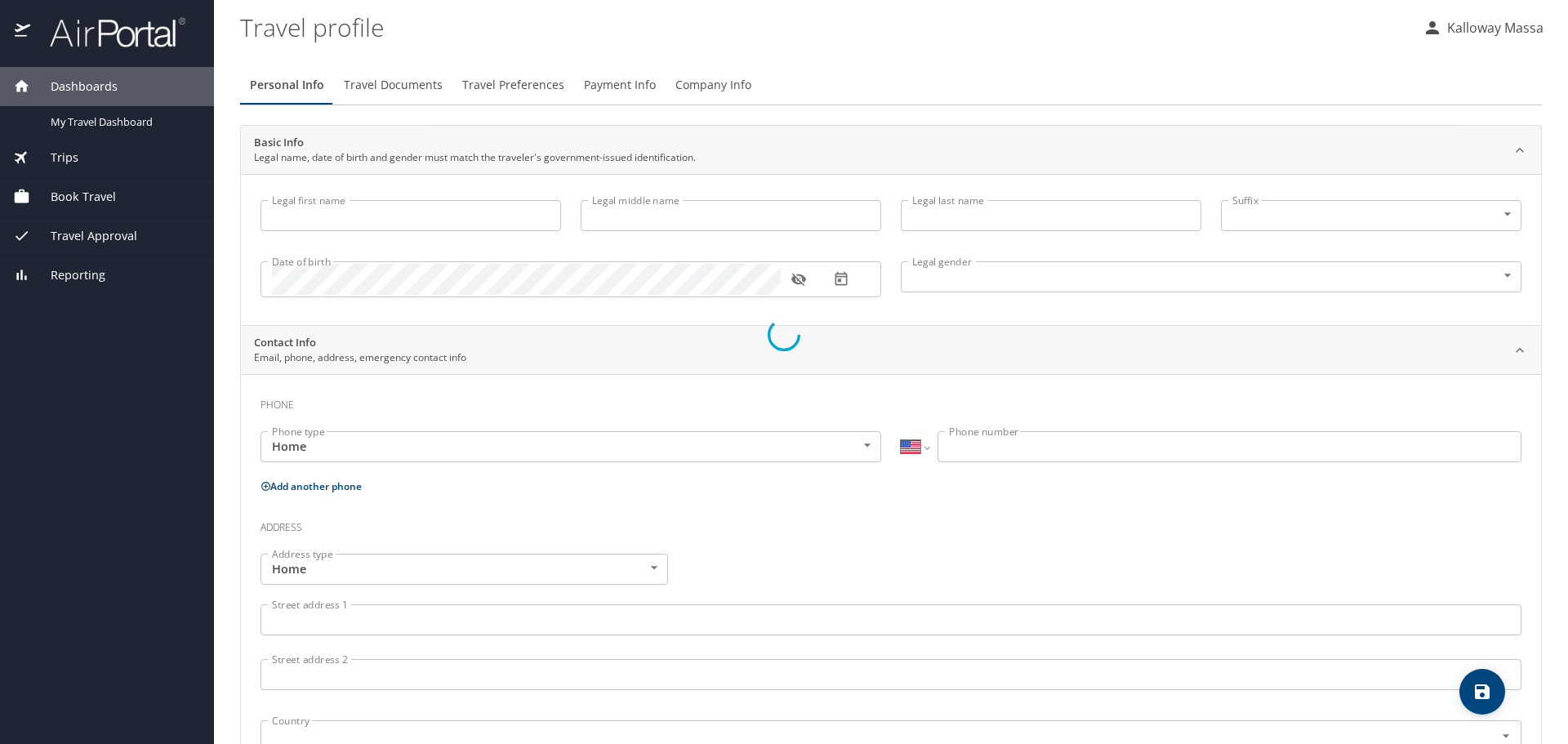
type input "Kalloway"
type input "Hudson"
type input "Massa"
type input "Female"
type input "Bobby"
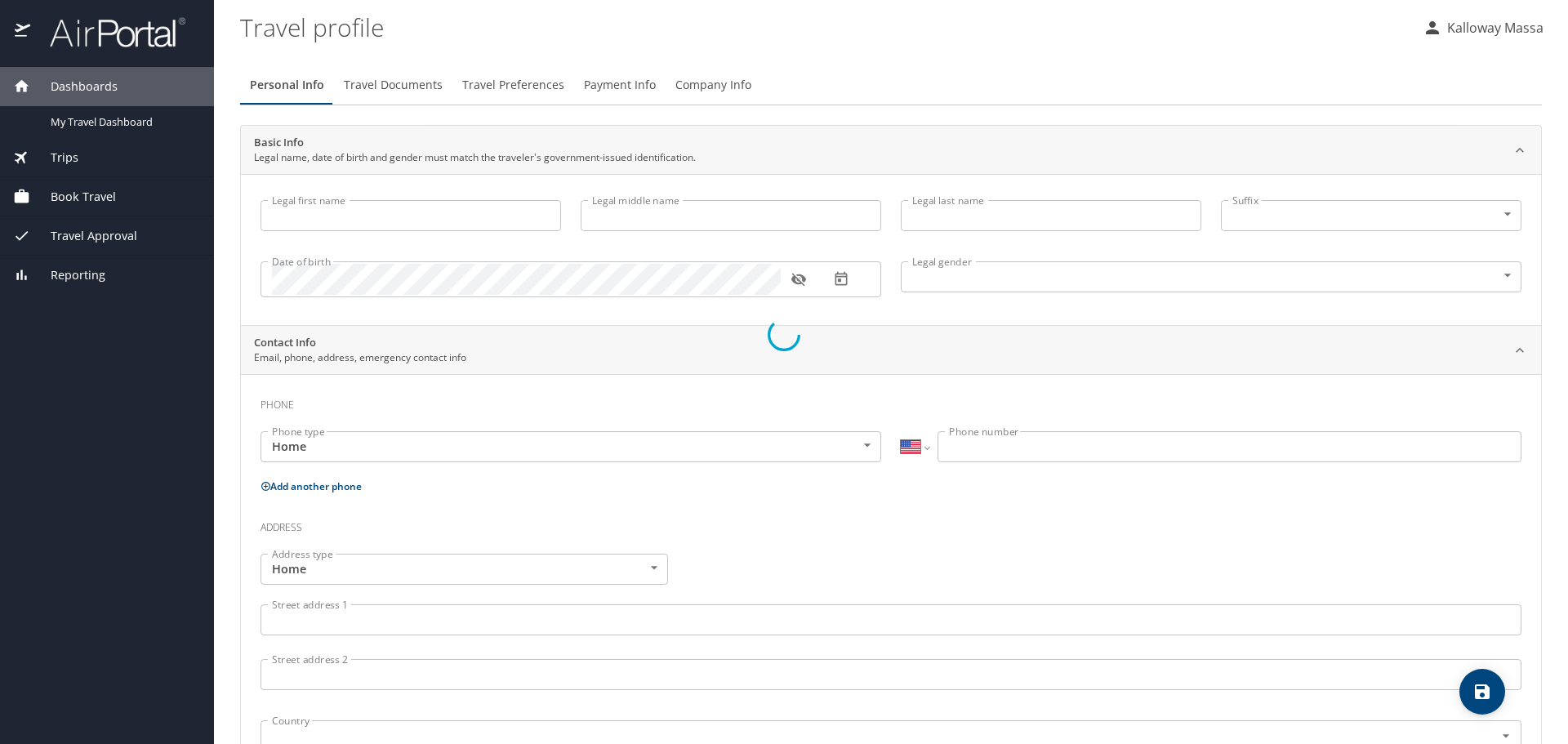
type input "Massa"
type input "(972) 841-3771"
select select "US"
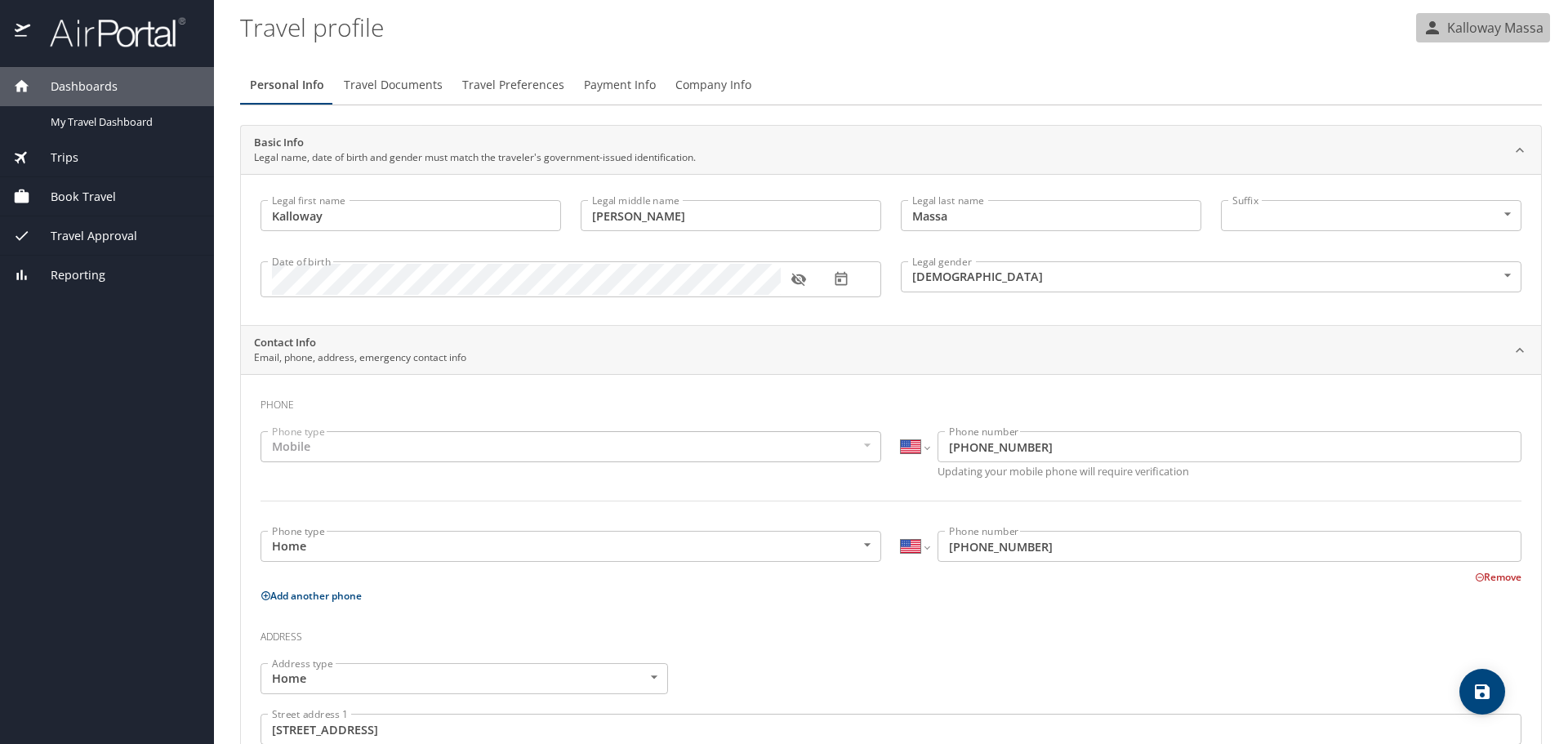
click at [1482, 29] on p "Kalloway Massa" at bounding box center [1492, 27] width 102 height 19
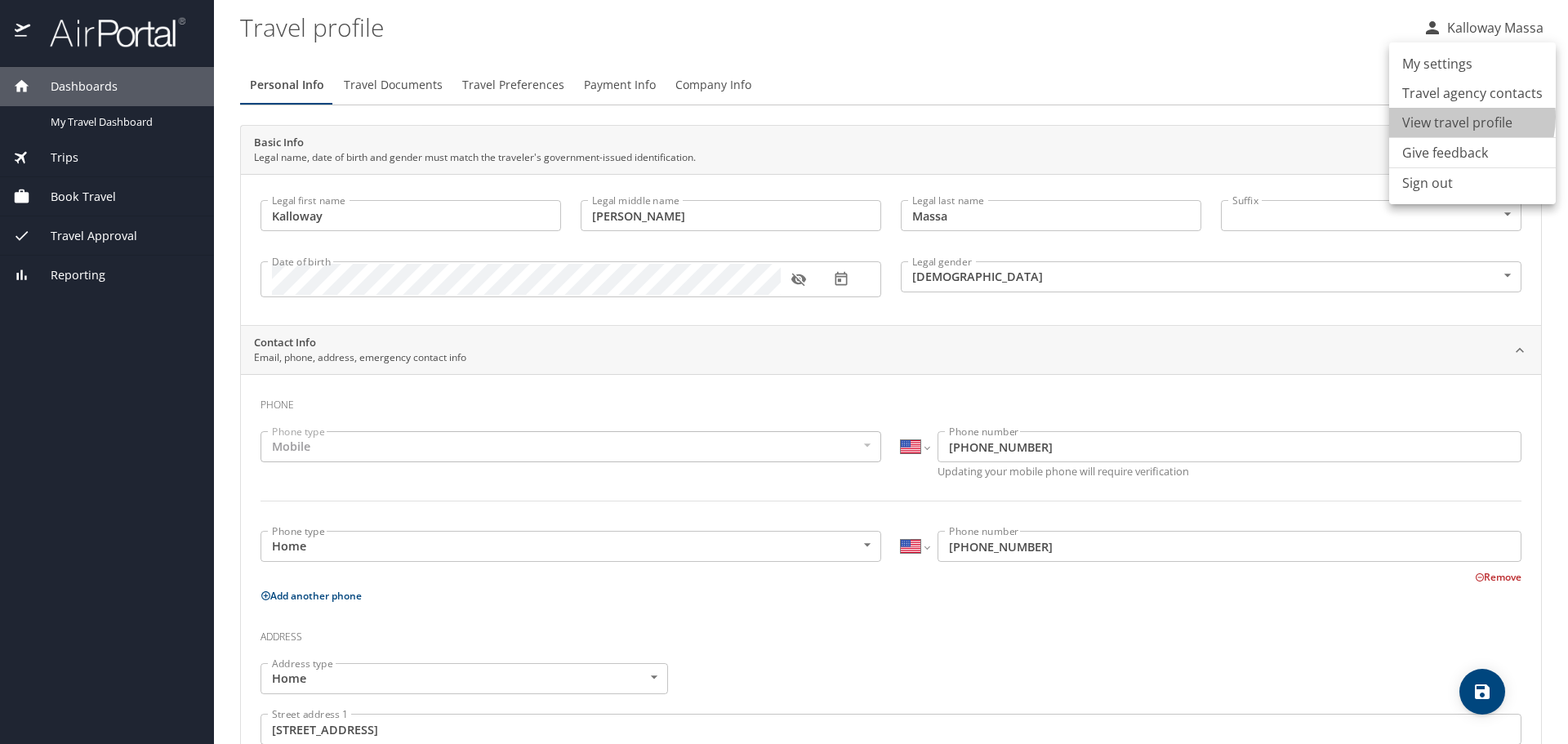
click at [1456, 117] on li "View travel profile" at bounding box center [1472, 122] width 167 height 29
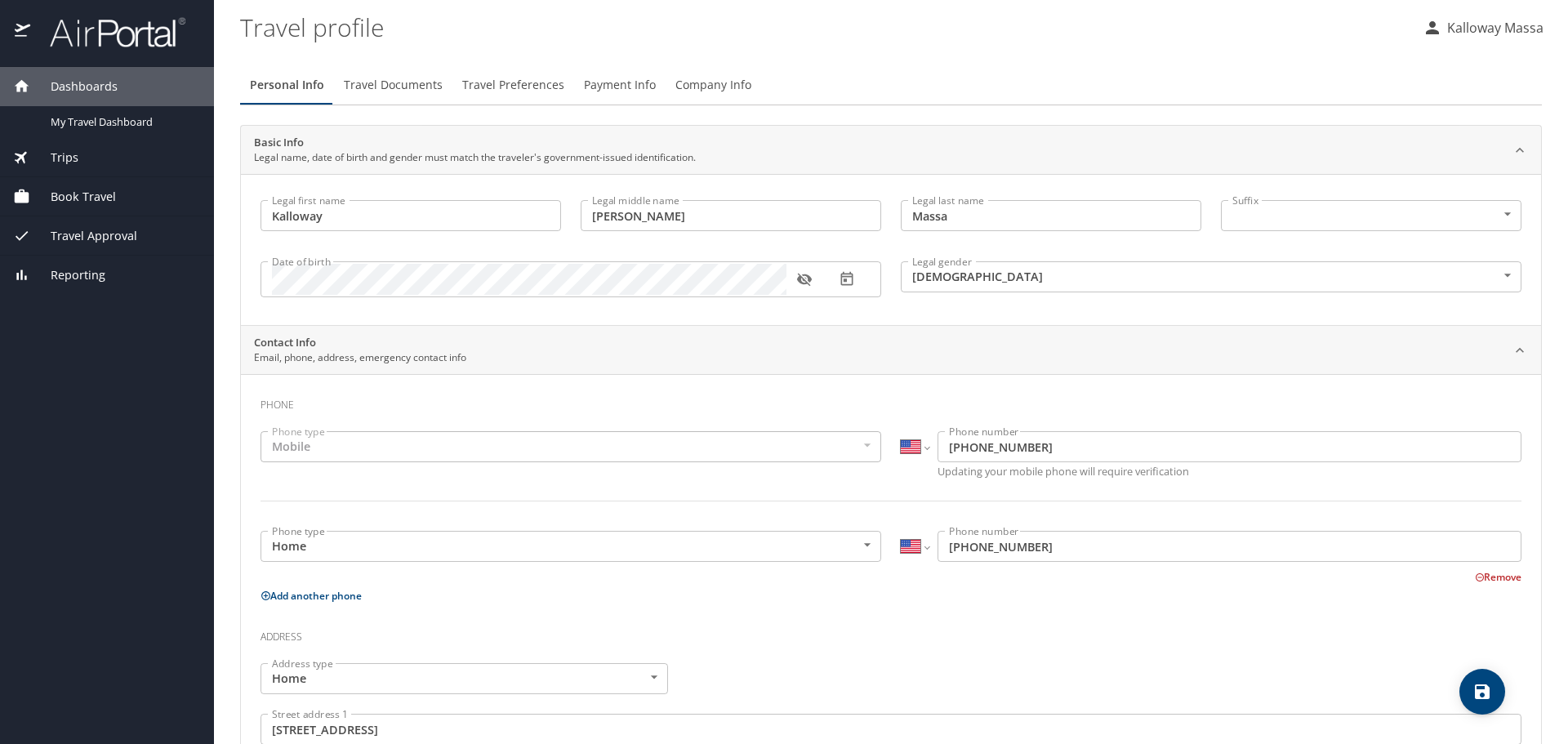
select select "US"
click at [112, 200] on span "Book Travel" at bounding box center [73, 196] width 86 height 18
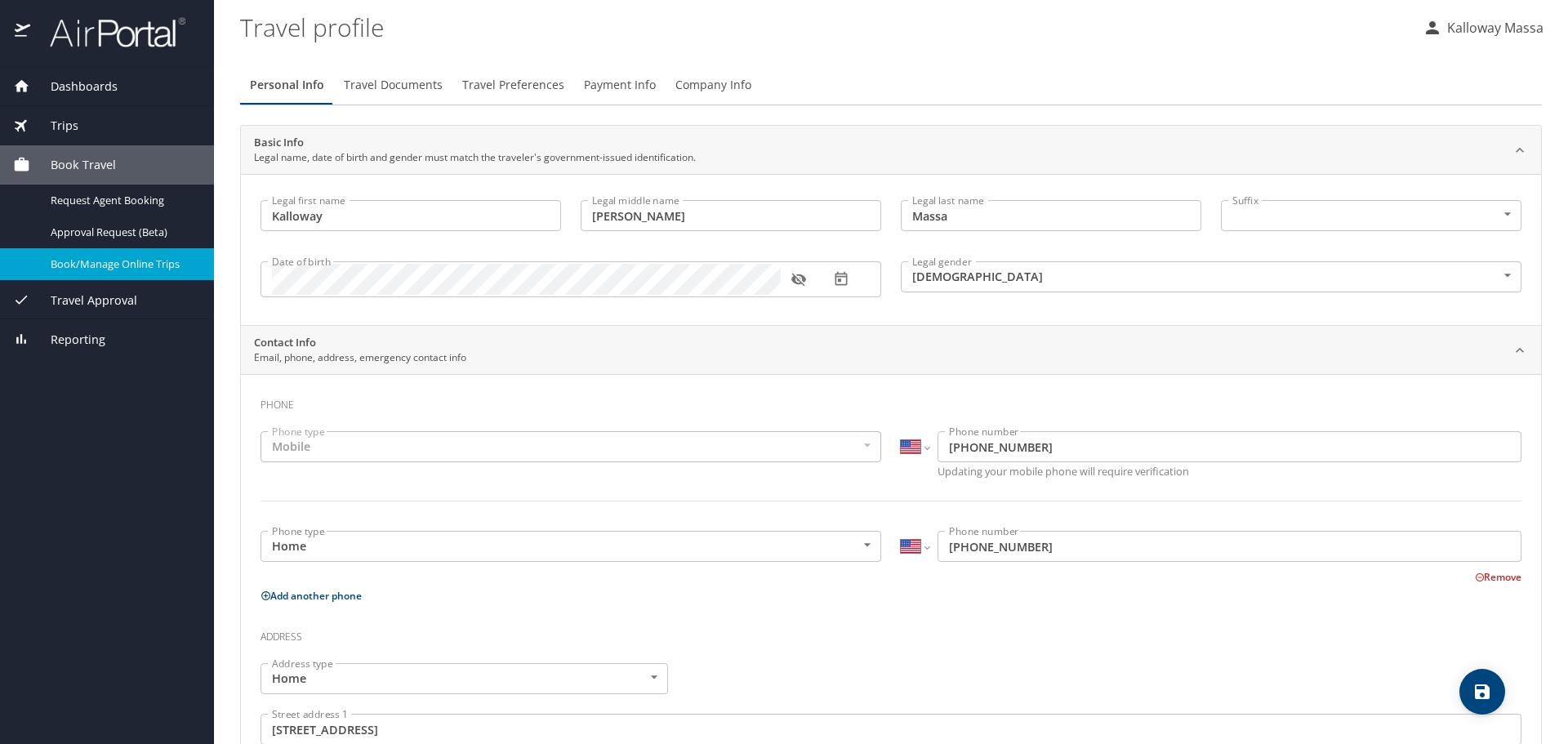
click at [131, 268] on span "Book/Manage Online Trips" at bounding box center [122, 264] width 143 height 15
